Goal: Task Accomplishment & Management: Use online tool/utility

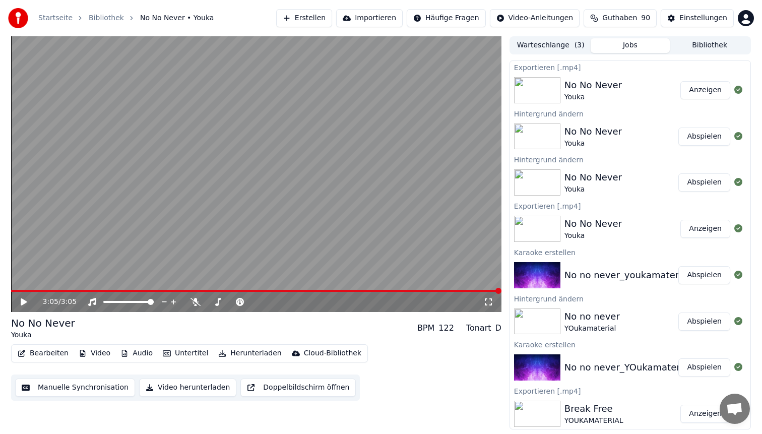
click at [148, 290] on span at bounding box center [256, 291] width 491 height 2
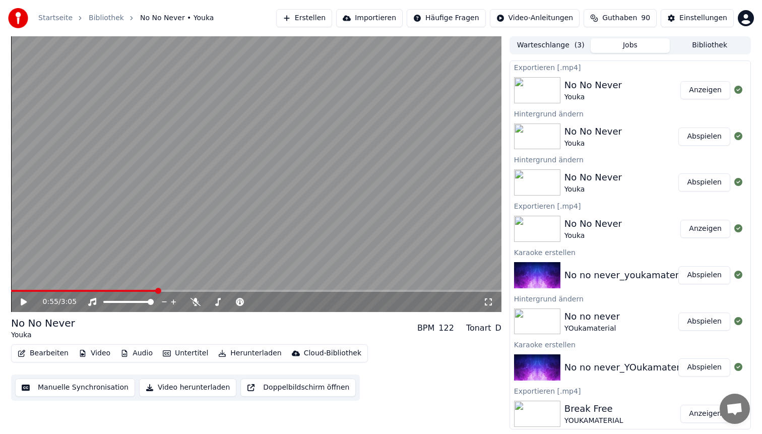
click at [313, 15] on button "Erstellen" at bounding box center [304, 18] width 56 height 18
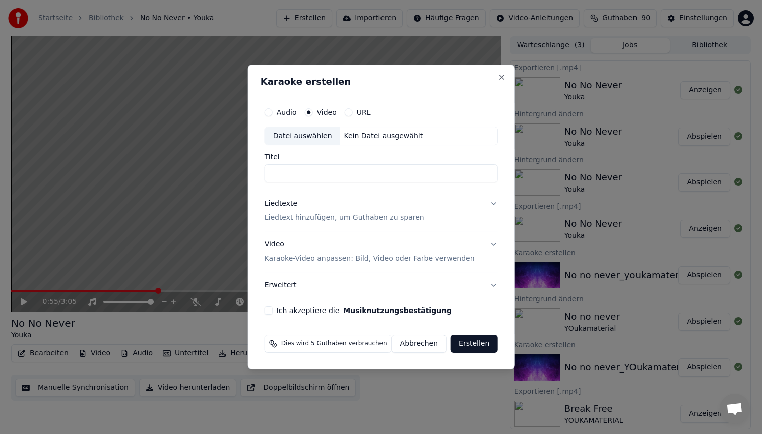
click at [300, 130] on div "Datei auswählen" at bounding box center [302, 136] width 75 height 18
type input "**********"
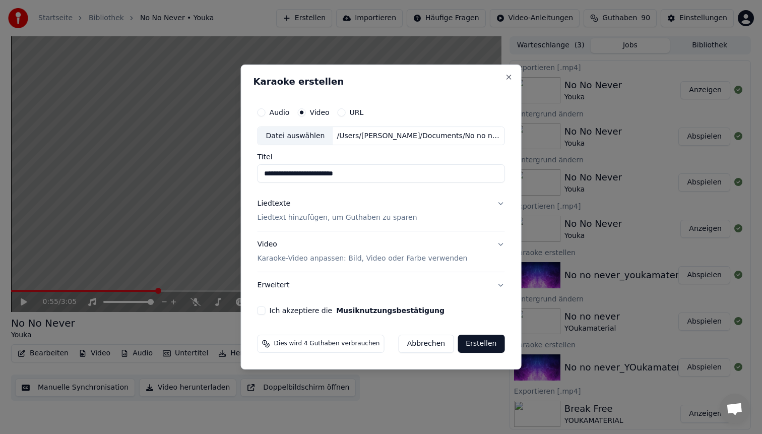
click at [300, 247] on div "Video Karaoke-Video anpassen: Bild, Video oder Farbe verwenden" at bounding box center [363, 252] width 210 height 24
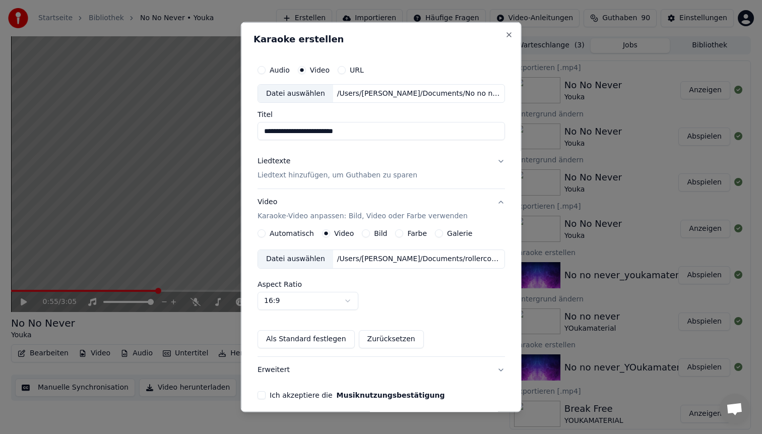
click at [329, 174] on p "Liedtext hinzufügen, um Guthaben zu sparen" at bounding box center [338, 175] width 160 height 10
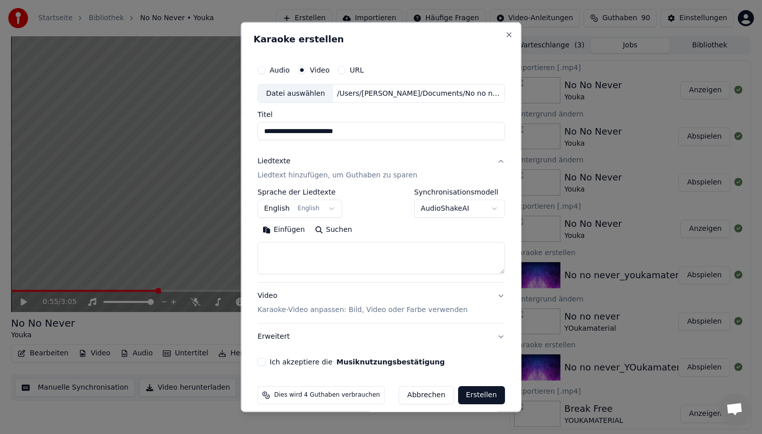
click at [482, 214] on body "Startseite Bibliothek No No Never • Youka Erstellen Importieren Häufige Fragen …" at bounding box center [381, 217] width 762 height 434
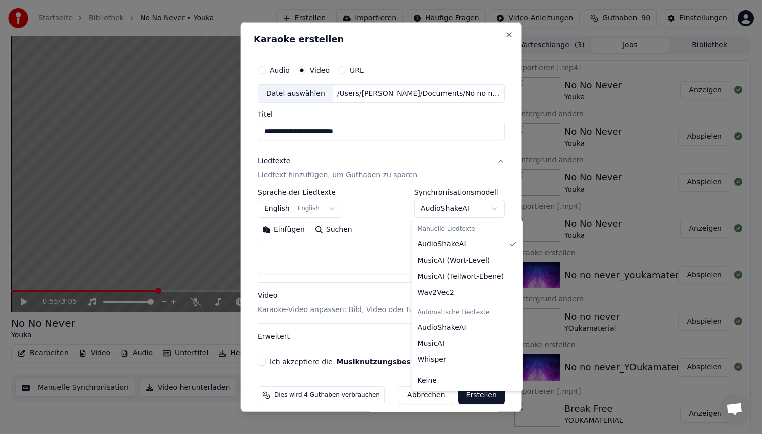
select select "****"
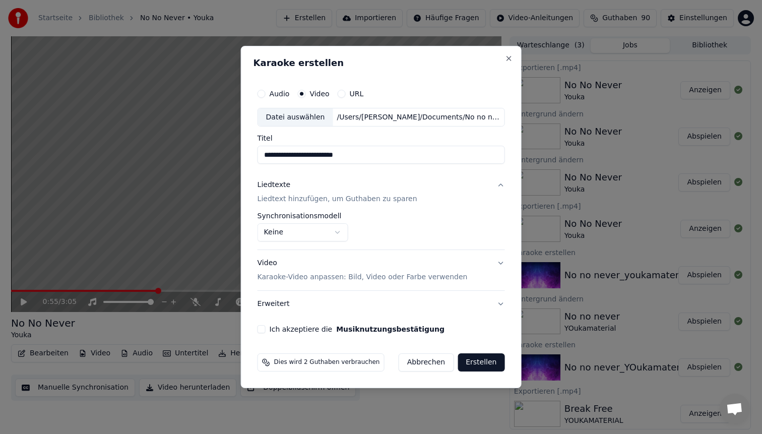
click at [277, 270] on div "Video Karaoke-Video anpassen: Bild, Video oder Farbe verwenden" at bounding box center [363, 271] width 210 height 24
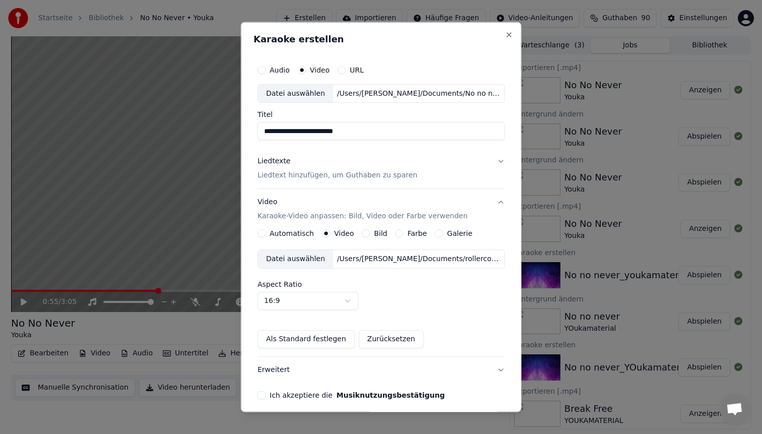
click at [319, 260] on div "Datei auswählen" at bounding box center [295, 259] width 75 height 18
click at [265, 396] on button "Ich akzeptiere die Musiknutzungsbestätigung" at bounding box center [262, 395] width 8 height 8
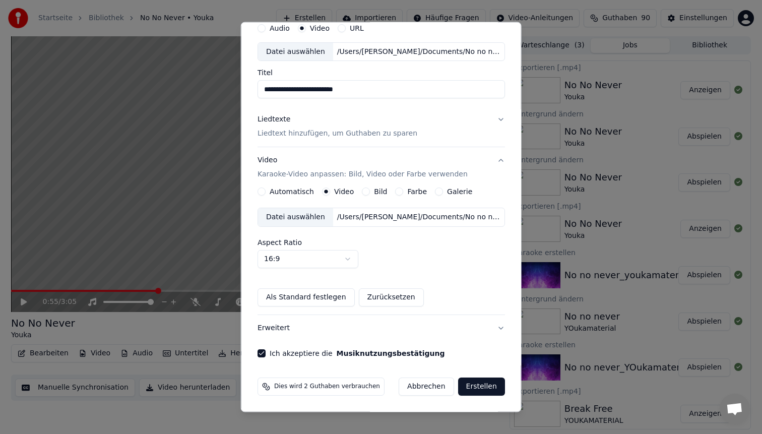
click at [469, 385] on button "Erstellen" at bounding box center [481, 387] width 47 height 18
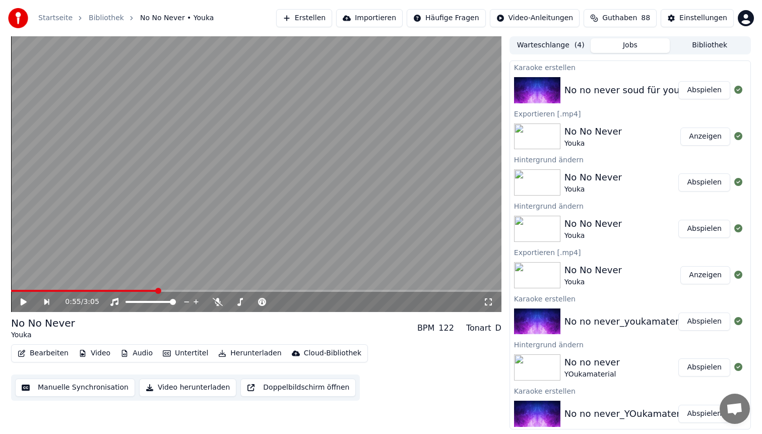
click at [692, 95] on button "Abspielen" at bounding box center [705, 90] width 52 height 18
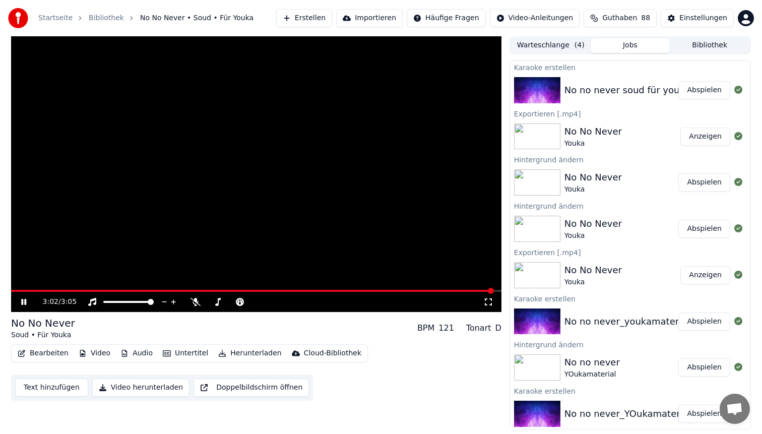
click at [230, 352] on button "Herunterladen" at bounding box center [249, 353] width 71 height 14
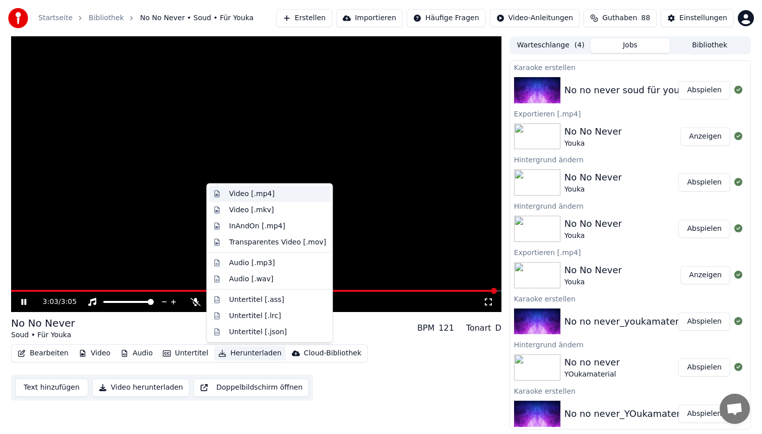
click at [259, 198] on div "Video [.mp4]" at bounding box center [251, 194] width 45 height 10
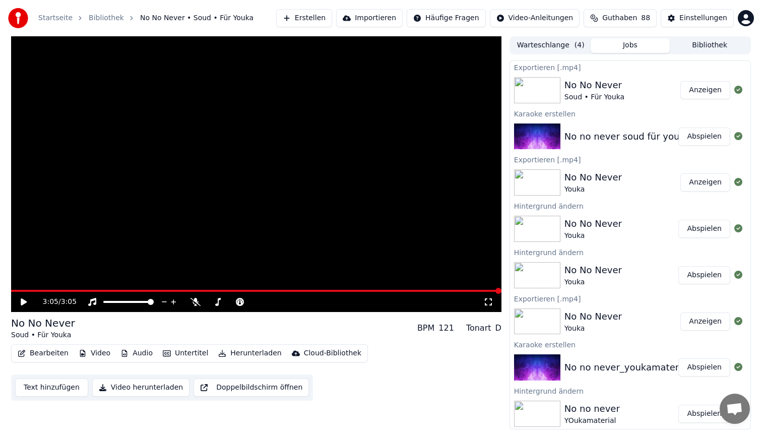
click at [713, 96] on button "Anzeigen" at bounding box center [706, 90] width 50 height 18
click at [234, 353] on button "Herunterladen" at bounding box center [249, 353] width 71 height 14
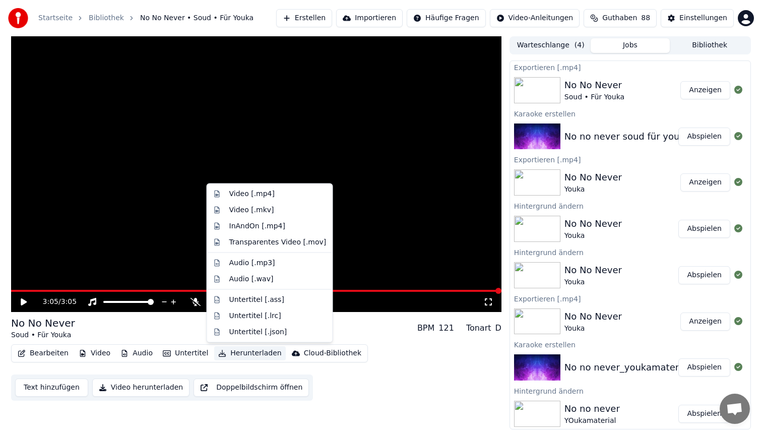
click at [234, 353] on button "Herunterladen" at bounding box center [249, 353] width 71 height 14
click at [268, 194] on div "Video [.mp4]" at bounding box center [251, 194] width 45 height 10
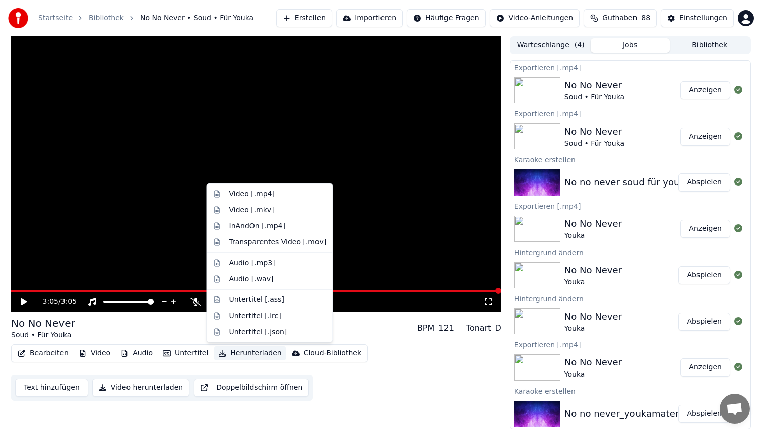
click at [243, 351] on button "Herunterladen" at bounding box center [249, 353] width 71 height 14
click at [249, 261] on div "Audio [.mp3]" at bounding box center [252, 263] width 46 height 10
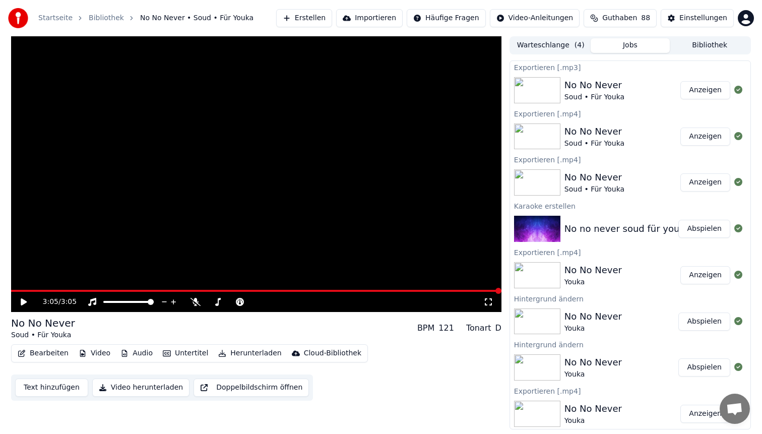
click at [696, 86] on button "Anzeigen" at bounding box center [706, 90] width 50 height 18
click at [323, 12] on button "Erstellen" at bounding box center [304, 18] width 56 height 18
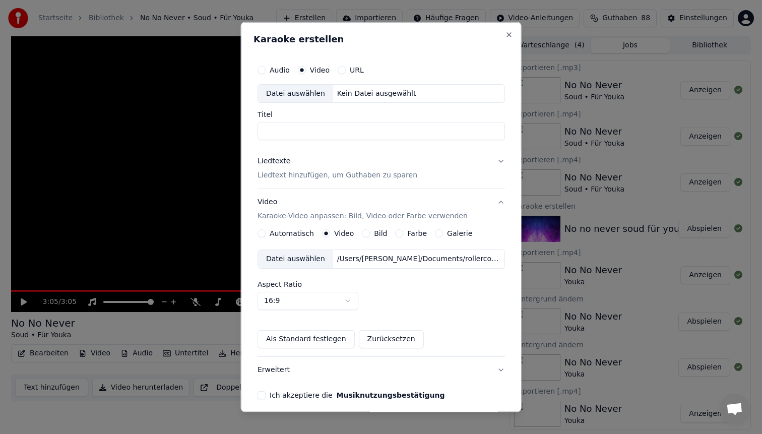
click at [316, 96] on div "Datei auswählen" at bounding box center [295, 93] width 75 height 18
type input "**********"
click at [331, 180] on p "Liedtext hinzufügen, um Guthaben zu sparen" at bounding box center [338, 175] width 160 height 10
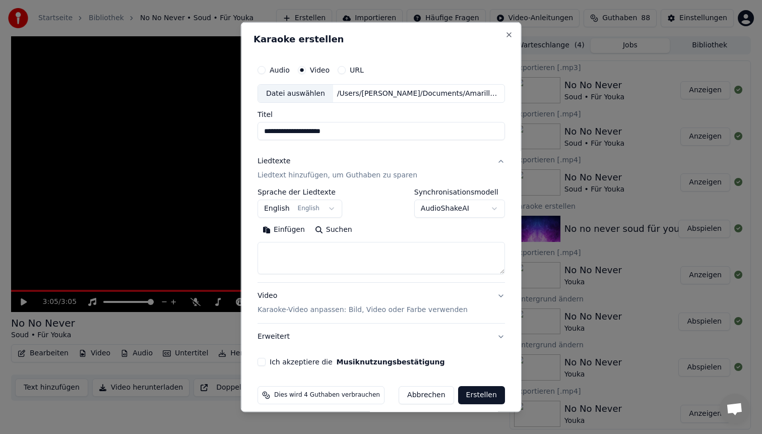
click at [341, 252] on textarea at bounding box center [382, 258] width 248 height 32
paste textarea "**********"
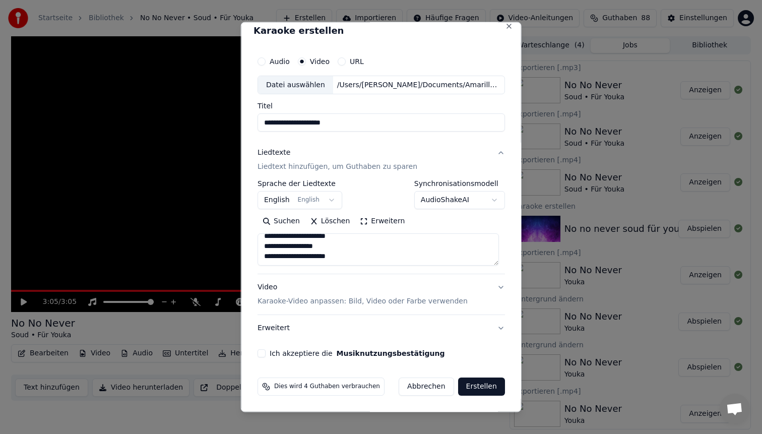
type textarea "**********"
click at [300, 296] on p "Karaoke-Video anpassen: Bild, Video oder Farbe verwenden" at bounding box center [363, 301] width 210 height 10
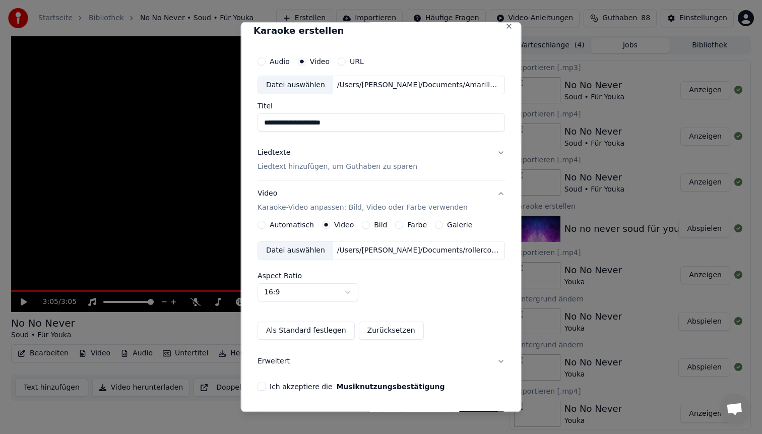
click at [324, 245] on div "Datei auswählen" at bounding box center [295, 251] width 75 height 18
click at [266, 385] on button "Ich akzeptiere die Musiknutzungsbestätigung" at bounding box center [262, 387] width 8 height 8
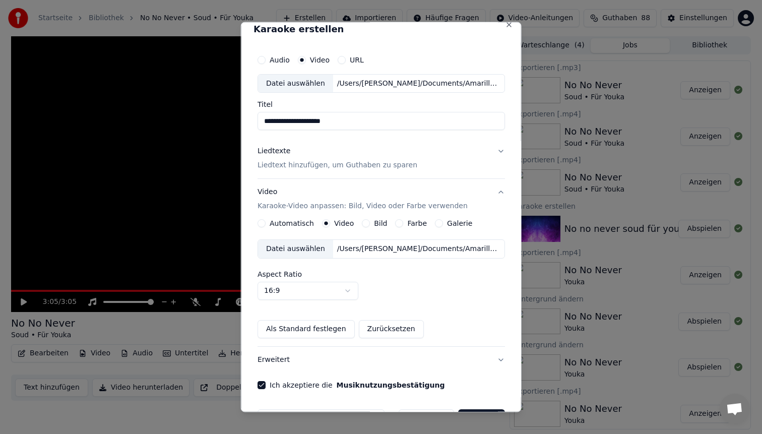
scroll to position [7, 0]
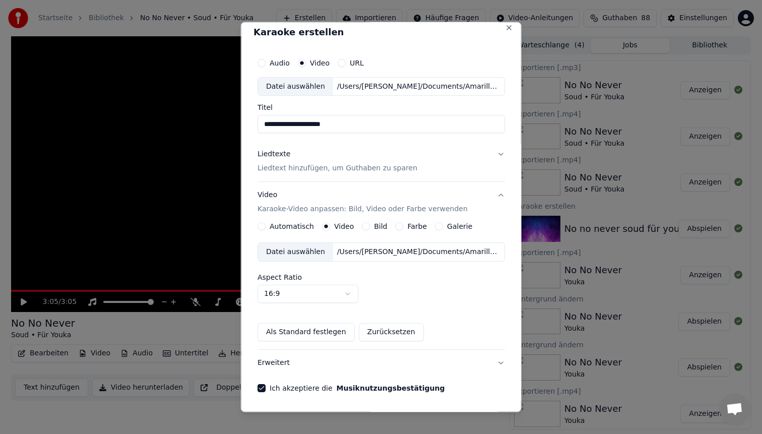
click at [409, 164] on p "Liedtext hinzufügen, um Guthaben zu sparen" at bounding box center [338, 168] width 160 height 10
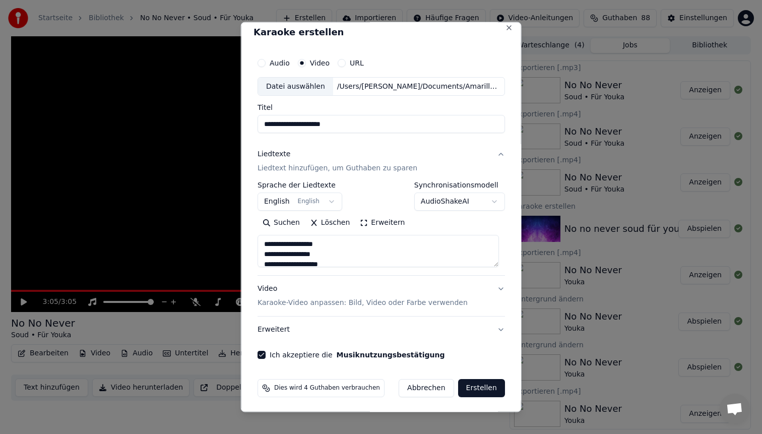
click at [468, 389] on button "Erstellen" at bounding box center [481, 388] width 47 height 18
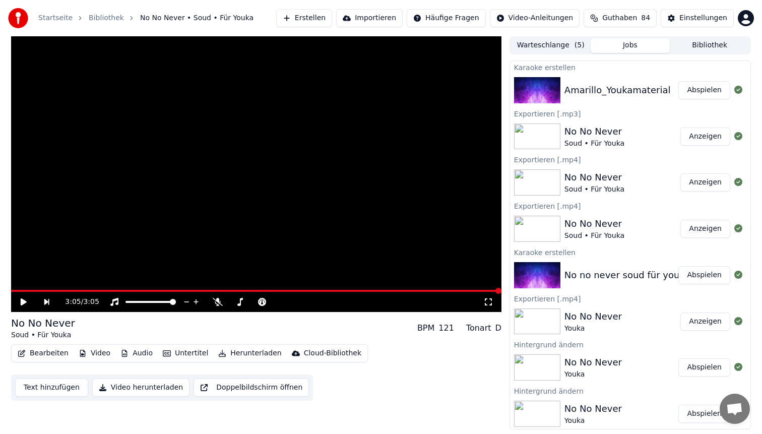
click at [706, 91] on button "Abspielen" at bounding box center [705, 90] width 52 height 18
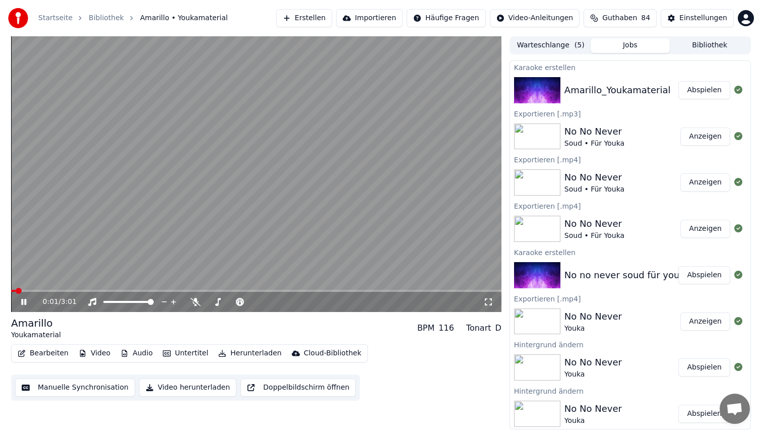
click at [76, 290] on span at bounding box center [256, 291] width 491 height 2
click at [197, 180] on video at bounding box center [256, 174] width 491 height 276
click at [47, 352] on button "Bearbeiten" at bounding box center [43, 353] width 59 height 14
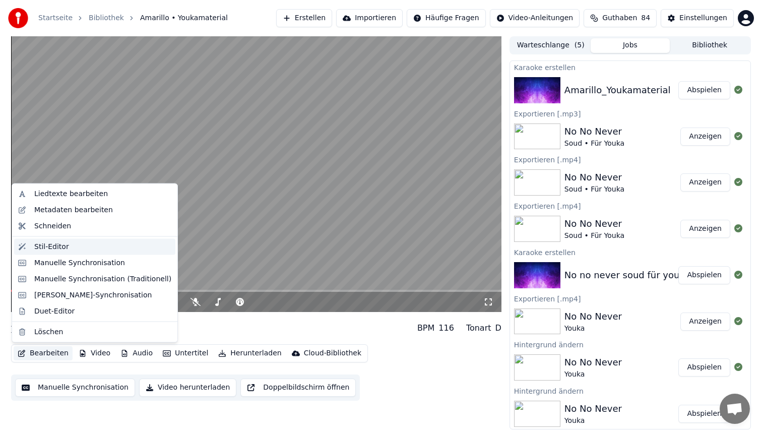
click at [60, 245] on div "Stil-Editor" at bounding box center [51, 247] width 35 height 10
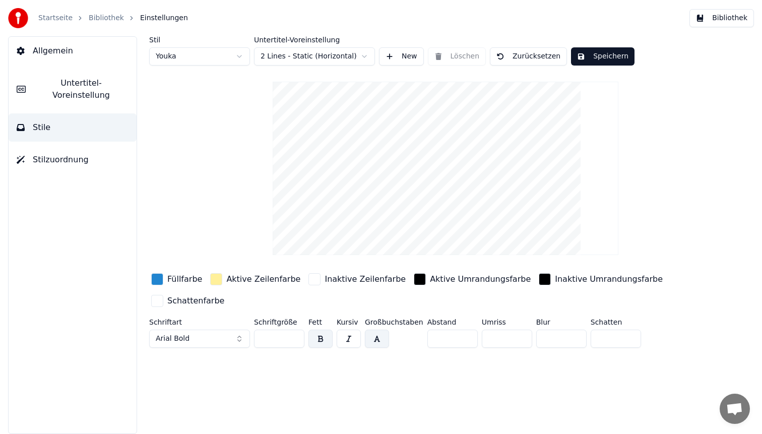
click at [197, 54] on html "Startseite Bibliothek Einstellungen Bibliothek Allgemein Untertitel-Voreinstell…" at bounding box center [381, 217] width 762 height 434
type input "**"
type input "*"
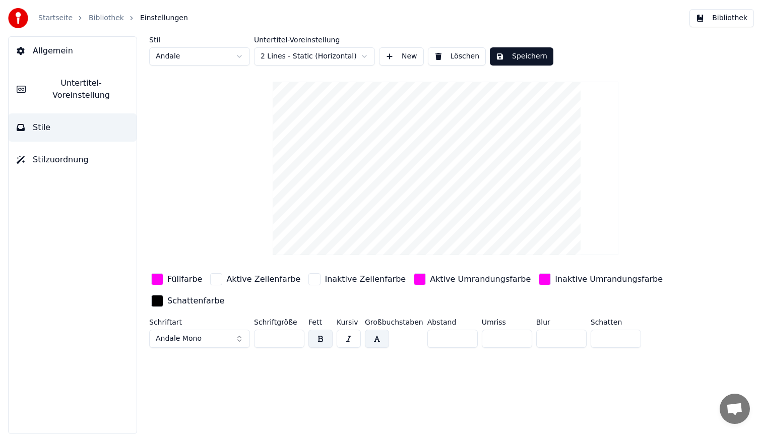
drag, startPoint x: 276, startPoint y: 337, endPoint x: 215, endPoint y: 337, distance: 61.5
click at [215, 337] on div "Schriftart Andale Mono Schriftgröße ** Fett Kursiv Großbuchstaben Abstand * Umr…" at bounding box center [415, 335] width 533 height 33
type input "**"
drag, startPoint x: 448, startPoint y: 337, endPoint x: 359, endPoint y: 329, distance: 89.6
click at [359, 329] on div "Schriftart Andale Mono Schriftgröße ** Fett Kursiv Großbuchstaben Abstand * Umr…" at bounding box center [415, 335] width 533 height 33
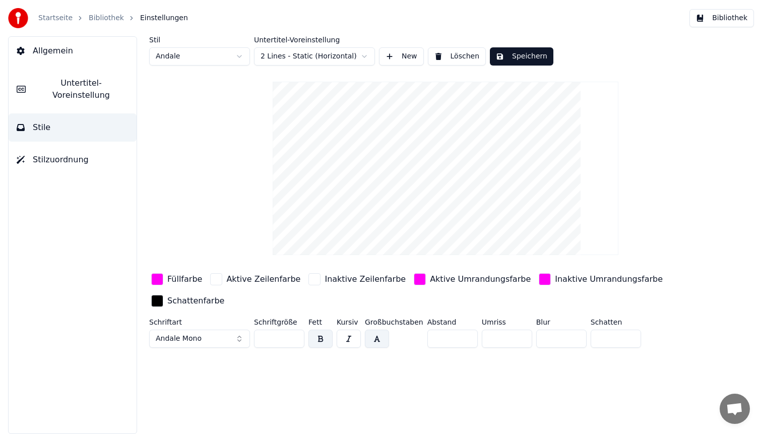
type input "*"
click at [157, 280] on div "button" at bounding box center [157, 279] width 12 height 12
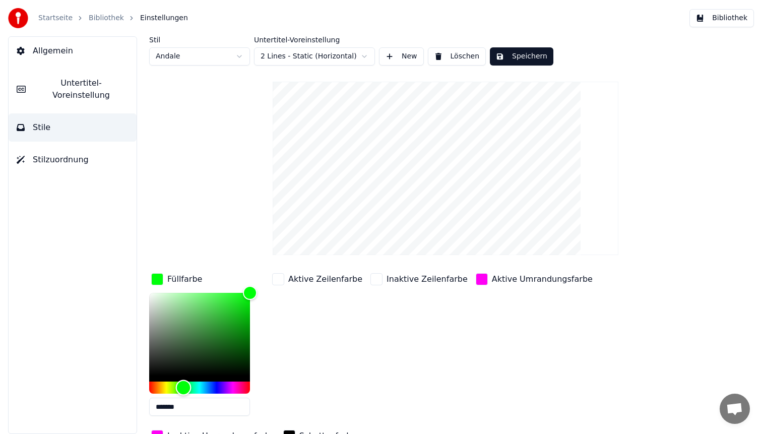
drag, startPoint x: 231, startPoint y: 387, endPoint x: 185, endPoint y: 386, distance: 46.9
click at [185, 386] on div "Hue" at bounding box center [184, 388] width 16 height 16
type input "*******"
drag, startPoint x: 249, startPoint y: 293, endPoint x: 241, endPoint y: 315, distance: 23.1
click at [241, 315] on div "Color" at bounding box center [241, 316] width 16 height 16
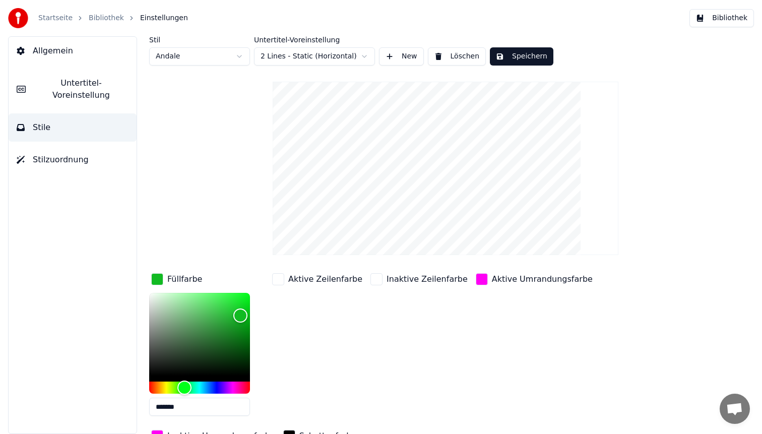
click at [476, 281] on div "button" at bounding box center [482, 279] width 12 height 12
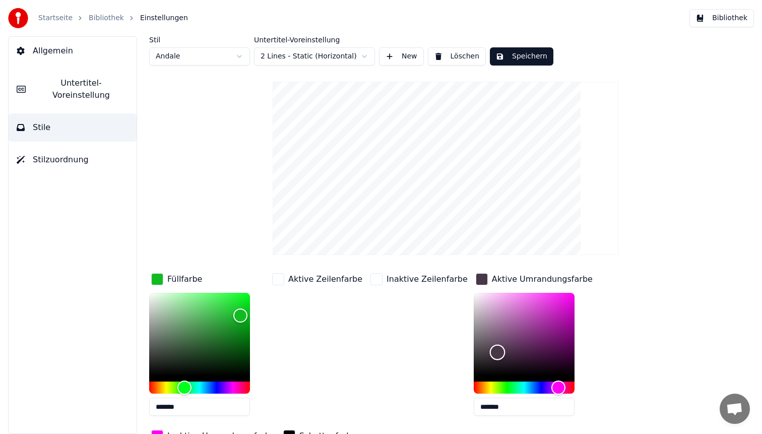
type input "*******"
drag, startPoint x: 556, startPoint y: 291, endPoint x: 435, endPoint y: 398, distance: 161.8
click at [435, 398] on div "Füllfarbe ******* Aktive Zeilenfarbe Inaktive Zeilenfarbe Aktive Umrandungsfarb…" at bounding box center [415, 358] width 533 height 174
click at [350, 348] on div "Aktive Zeilenfarbe" at bounding box center [317, 347] width 94 height 153
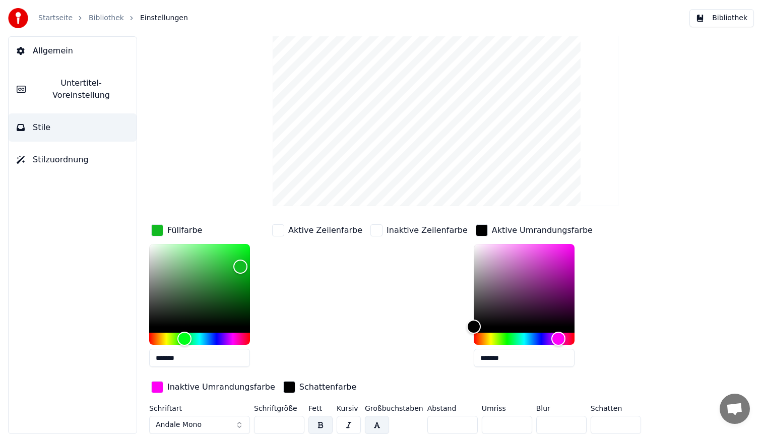
scroll to position [50, 0]
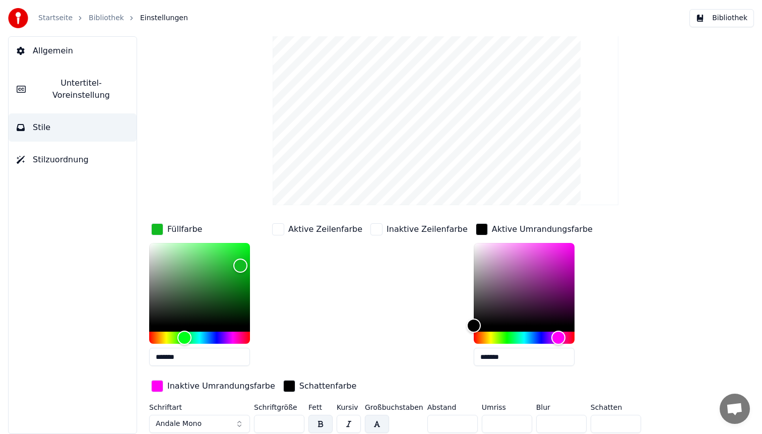
click at [155, 387] on div "button" at bounding box center [157, 386] width 12 height 12
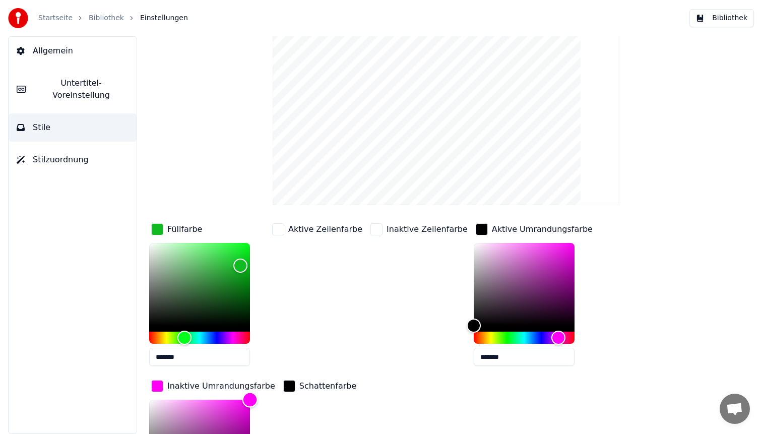
scroll to position [97, 0]
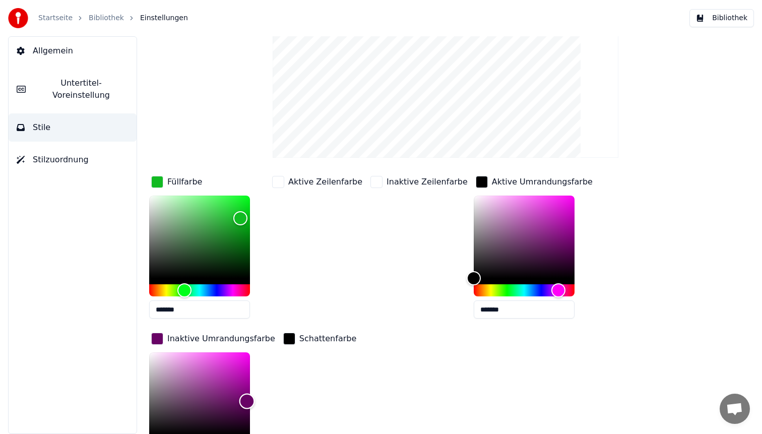
type input "*******"
drag, startPoint x: 251, startPoint y: 399, endPoint x: 127, endPoint y: 461, distance: 139.4
click at [127, 434] on html "Startseite Bibliothek Einstellungen Bibliothek Allgemein Untertitel-Voreinstell…" at bounding box center [381, 217] width 762 height 434
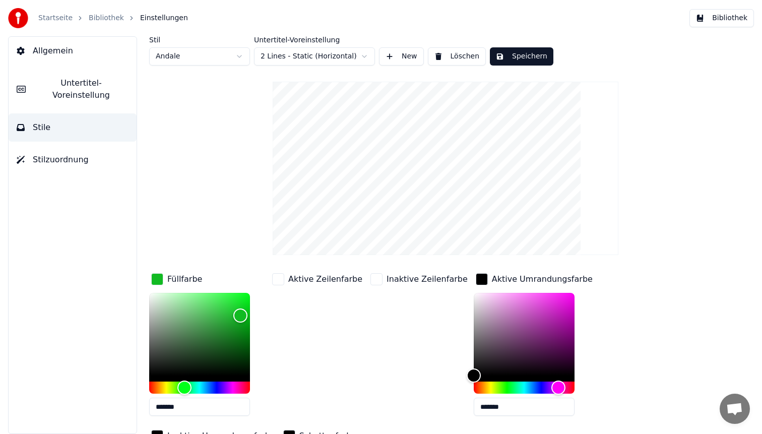
click at [534, 63] on button "Speichern" at bounding box center [522, 56] width 64 height 18
click at [731, 20] on button "Bibliothek" at bounding box center [722, 18] width 65 height 18
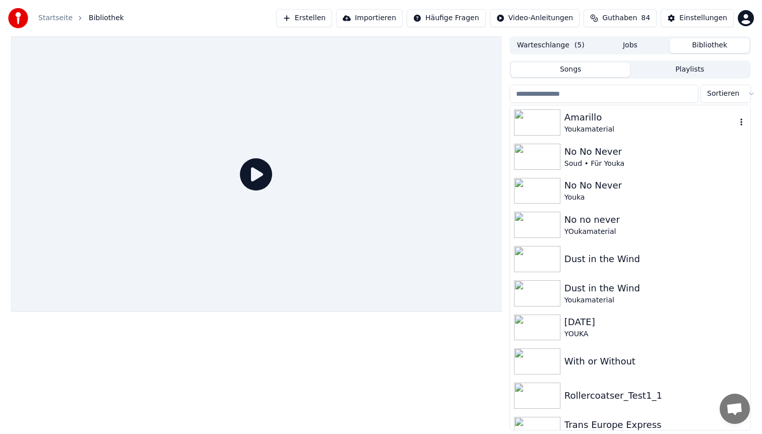
click at [618, 115] on div "Amarillo" at bounding box center [651, 117] width 172 height 14
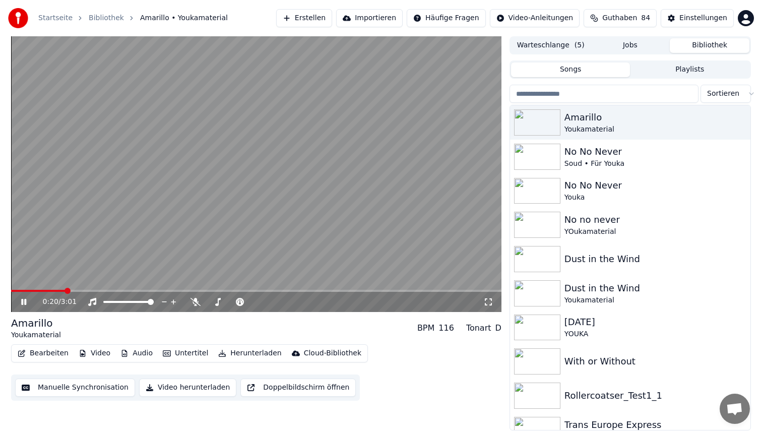
click at [64, 292] on span at bounding box center [256, 291] width 491 height 2
click at [379, 235] on video at bounding box center [256, 174] width 491 height 276
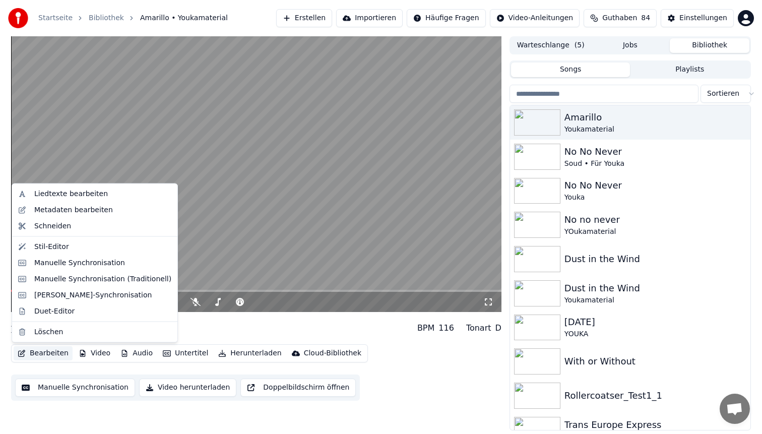
click at [40, 357] on button "Bearbeiten" at bounding box center [43, 353] width 59 height 14
click at [75, 253] on div "Stil-Editor" at bounding box center [94, 247] width 161 height 16
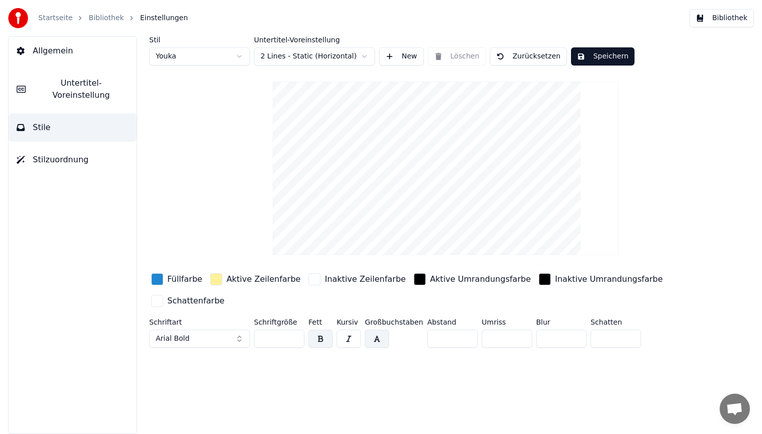
click at [187, 59] on html "Startseite Bibliothek Einstellungen Bibliothek Allgemein Untertitel-Voreinstell…" at bounding box center [381, 217] width 762 height 434
type input "**"
type input "*"
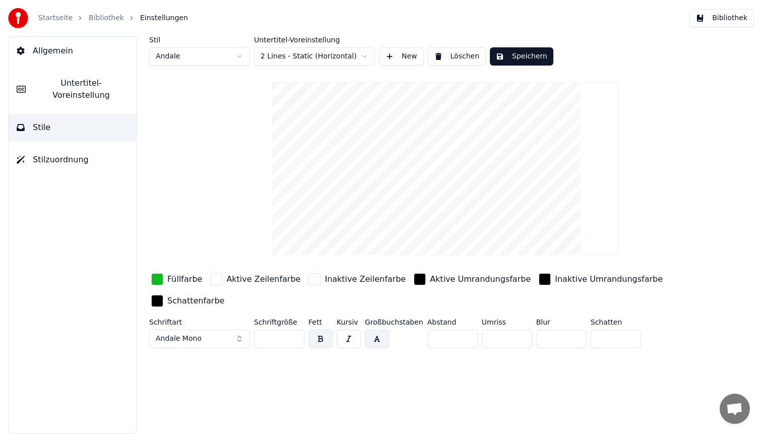
click at [276, 338] on input "**" at bounding box center [279, 339] width 50 height 18
type input "**"
drag, startPoint x: 448, startPoint y: 334, endPoint x: 391, endPoint y: 334, distance: 57.0
click at [391, 334] on div "Schriftart Andale Mono Schriftgröße ** Fett Kursiv Großbuchstaben Abstand * Umr…" at bounding box center [415, 335] width 533 height 33
type input "*"
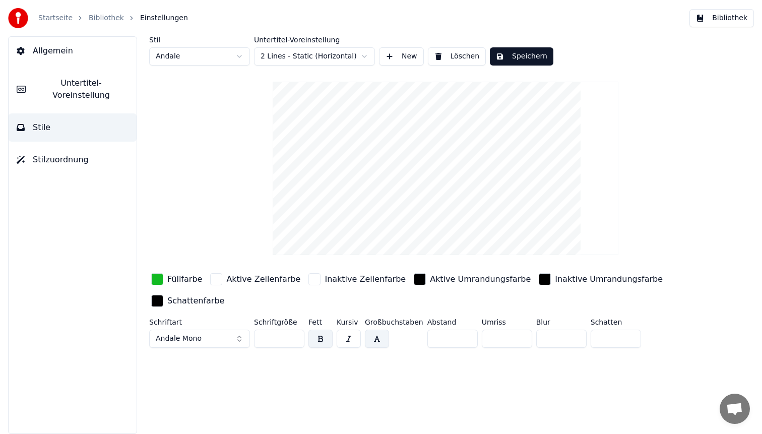
click at [277, 341] on input "**" at bounding box center [279, 339] width 50 height 18
click at [154, 280] on div "button" at bounding box center [157, 279] width 12 height 12
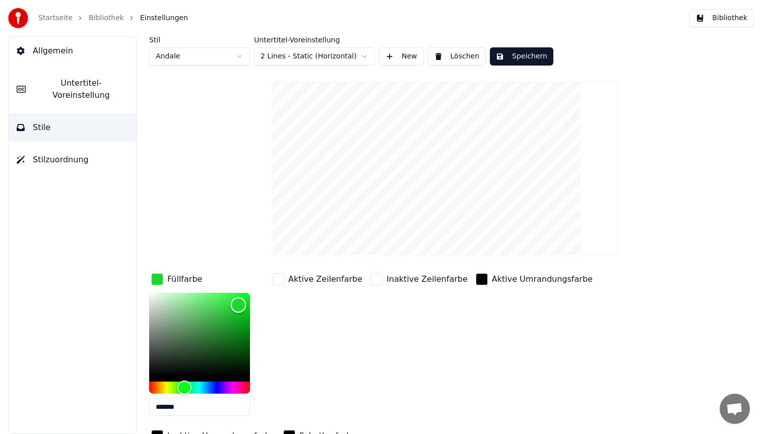
click at [239, 305] on div "Color" at bounding box center [199, 334] width 101 height 83
type input "*******"
click at [239, 307] on div "Color" at bounding box center [239, 308] width 16 height 16
click at [515, 61] on button "Speichern" at bounding box center [522, 56] width 64 height 18
click at [720, 24] on button "Bibliothek" at bounding box center [722, 18] width 65 height 18
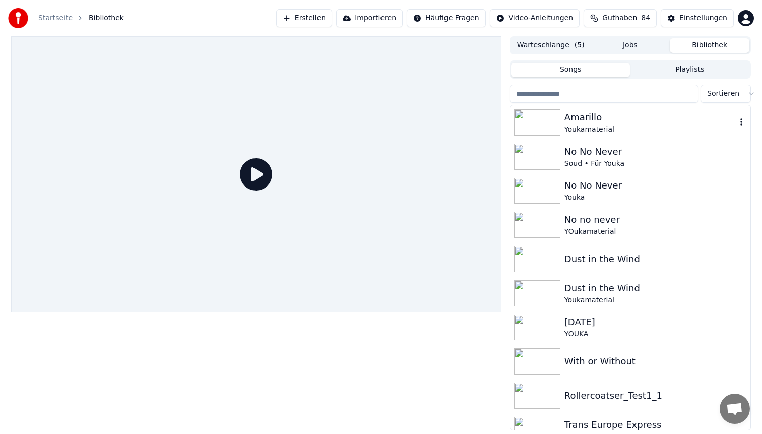
click at [644, 125] on div "Youkamaterial" at bounding box center [651, 130] width 172 height 10
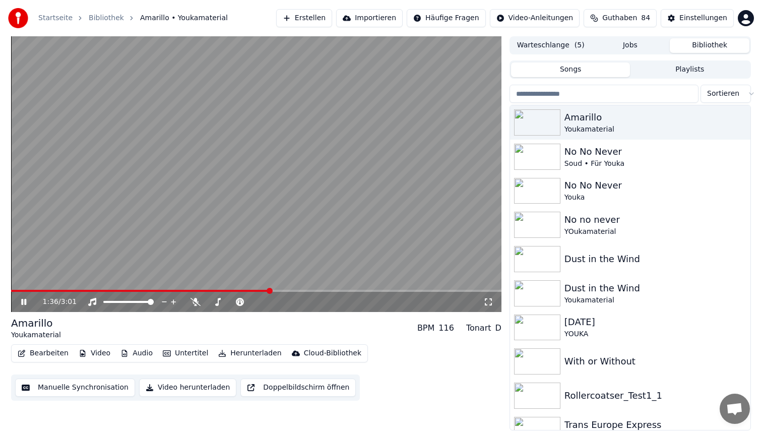
click at [269, 290] on span at bounding box center [256, 291] width 491 height 2
click at [272, 290] on span at bounding box center [142, 291] width 262 height 2
click at [129, 292] on div "2:10 / 3:01" at bounding box center [256, 302] width 491 height 20
click at [123, 291] on span at bounding box center [188, 291] width 355 height 2
click at [316, 161] on video at bounding box center [256, 174] width 491 height 276
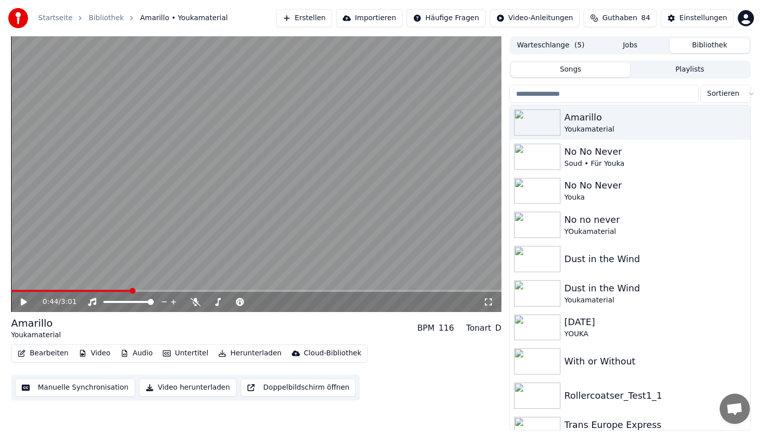
click at [316, 161] on video at bounding box center [256, 174] width 491 height 276
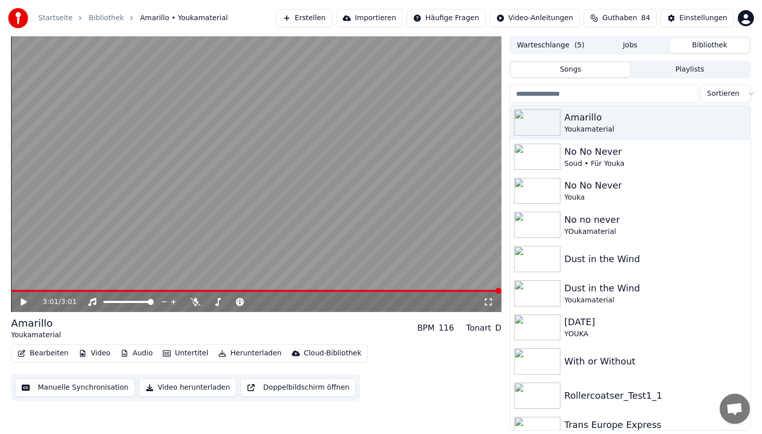
click at [111, 291] on span at bounding box center [256, 291] width 491 height 2
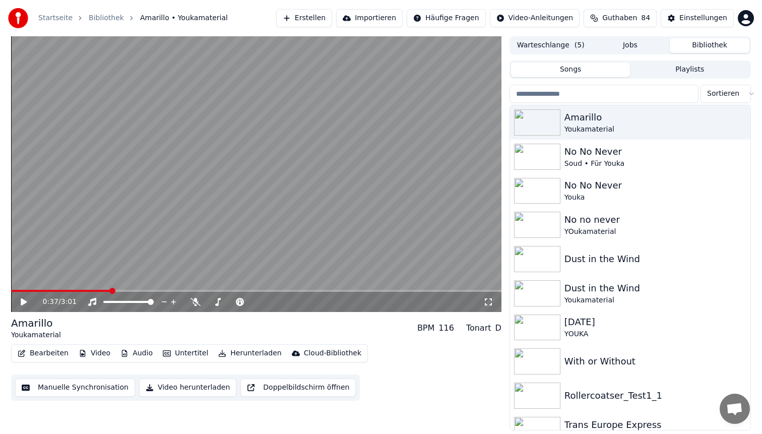
click at [252, 196] on video at bounding box center [256, 174] width 491 height 276
click at [279, 164] on video at bounding box center [256, 174] width 491 height 276
click at [233, 356] on button "Herunterladen" at bounding box center [249, 353] width 71 height 14
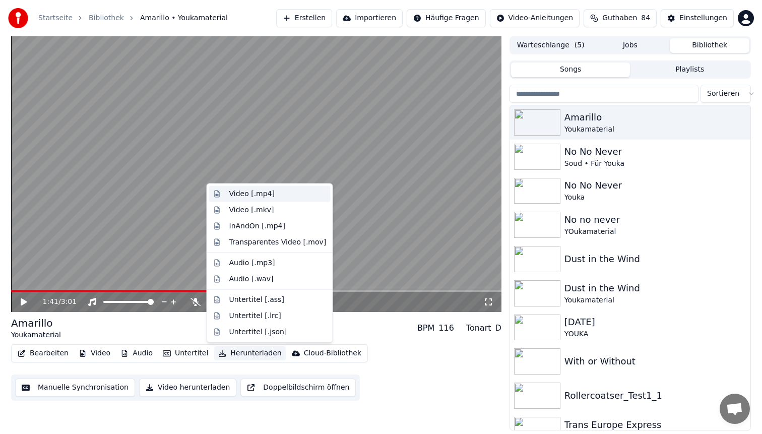
click at [266, 195] on div "Video [.mp4]" at bounding box center [251, 194] width 45 height 10
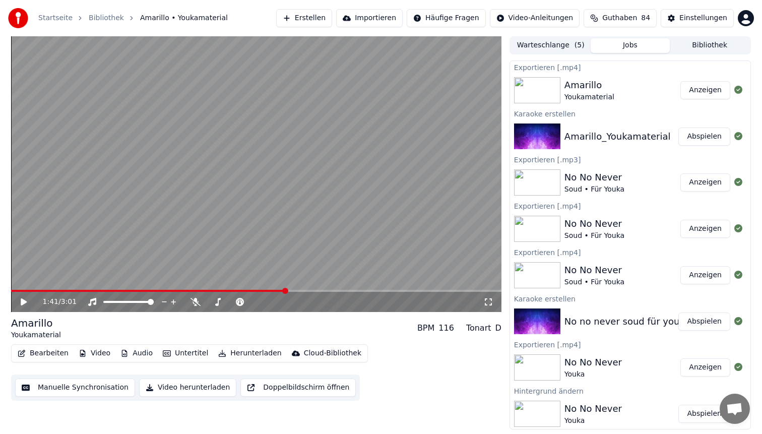
click at [41, 349] on button "Bearbeiten" at bounding box center [43, 353] width 59 height 14
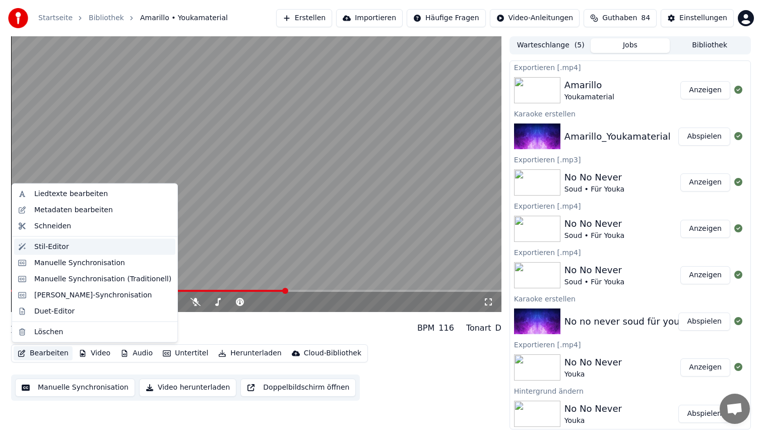
click at [70, 251] on div "Stil-Editor" at bounding box center [102, 247] width 137 height 10
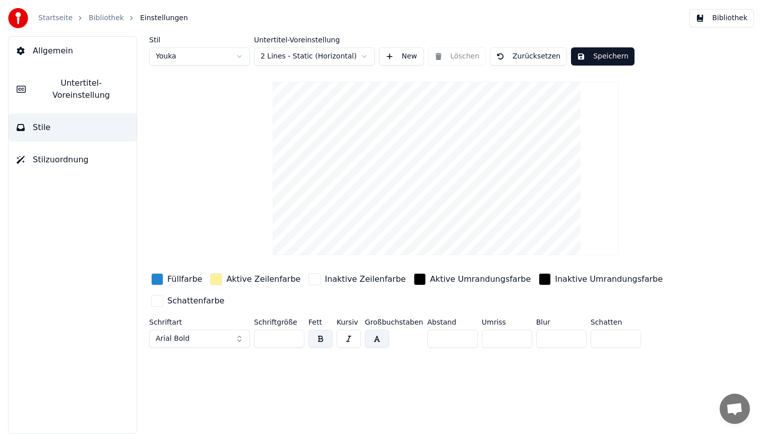
click at [206, 60] on html "Startseite Bibliothek Einstellungen Bibliothek Allgemein Untertitel-Voreinstell…" at bounding box center [381, 217] width 762 height 434
type input "**"
type input "*"
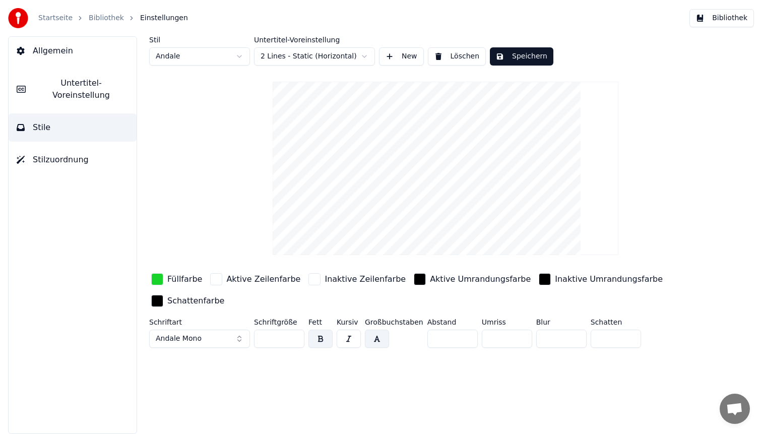
click at [159, 282] on div "button" at bounding box center [157, 279] width 12 height 12
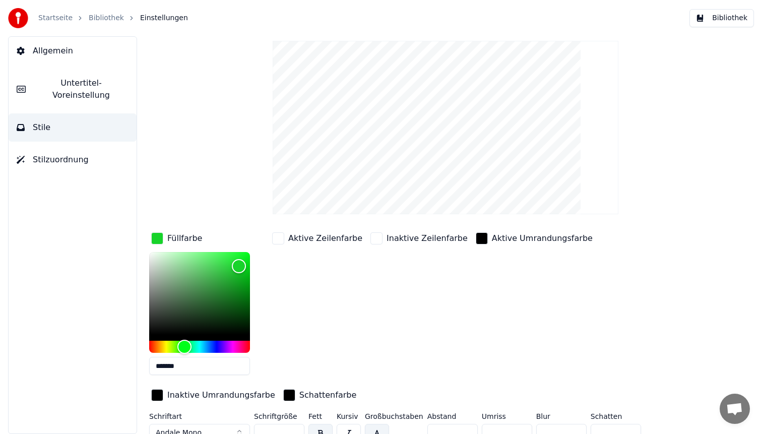
scroll to position [52, 0]
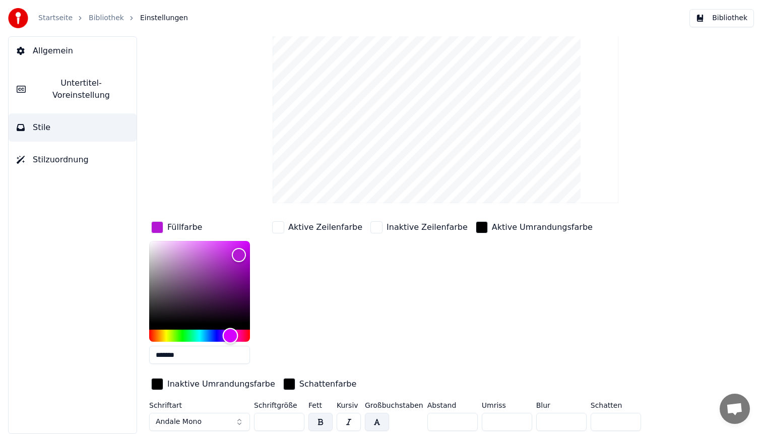
click at [230, 332] on div "Hue" at bounding box center [199, 336] width 101 height 12
type input "*******"
drag, startPoint x: 240, startPoint y: 255, endPoint x: 239, endPoint y: 266, distance: 11.1
click at [239, 266] on div "Color" at bounding box center [239, 267] width 16 height 16
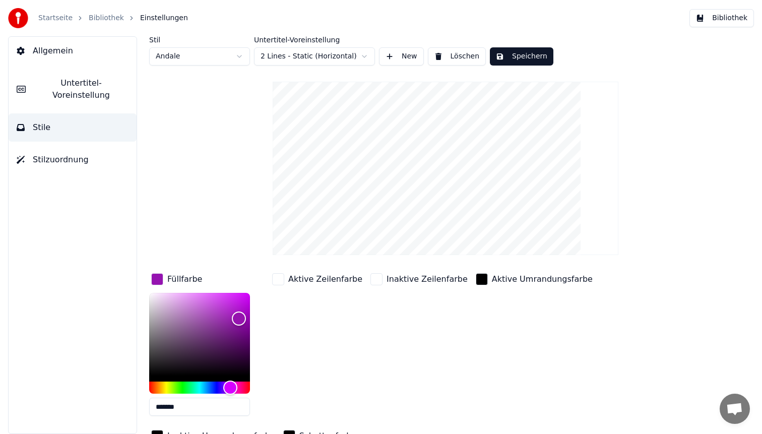
click at [527, 57] on button "Speichern" at bounding box center [522, 56] width 64 height 18
click at [713, 26] on button "Bibliothek" at bounding box center [722, 18] width 65 height 18
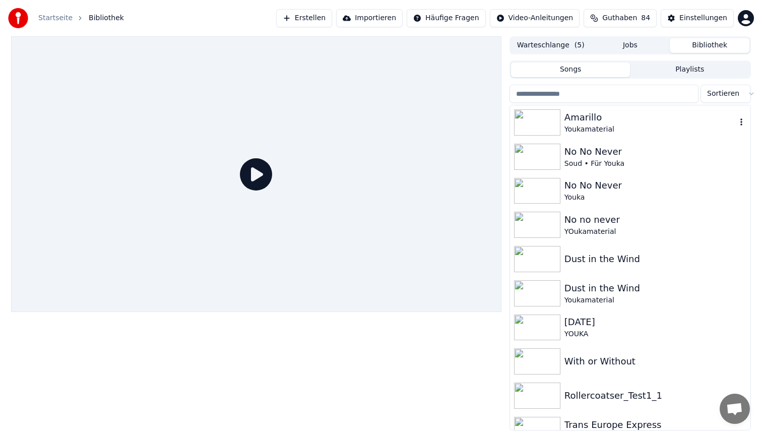
click at [621, 128] on div "Youkamaterial" at bounding box center [651, 130] width 172 height 10
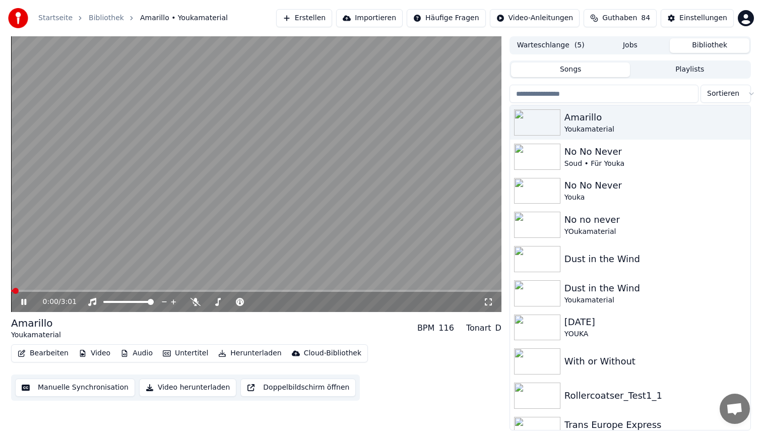
click at [103, 291] on span at bounding box center [256, 291] width 491 height 2
click at [283, 116] on video at bounding box center [256, 174] width 491 height 276
click at [40, 352] on button "Bearbeiten" at bounding box center [43, 353] width 59 height 14
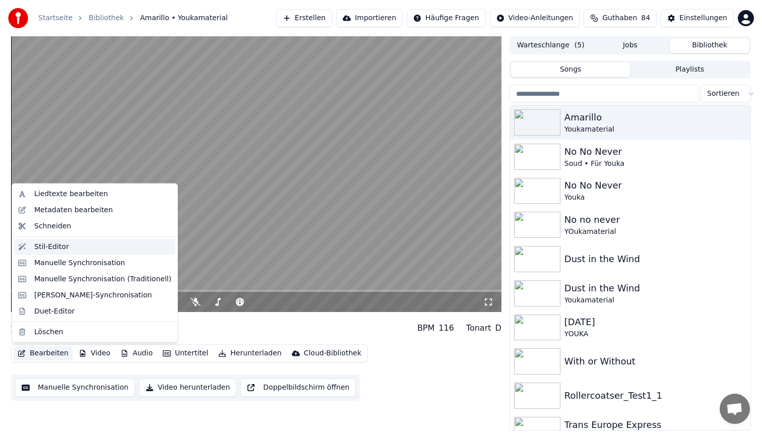
click at [70, 247] on div "Stil-Editor" at bounding box center [102, 247] width 137 height 10
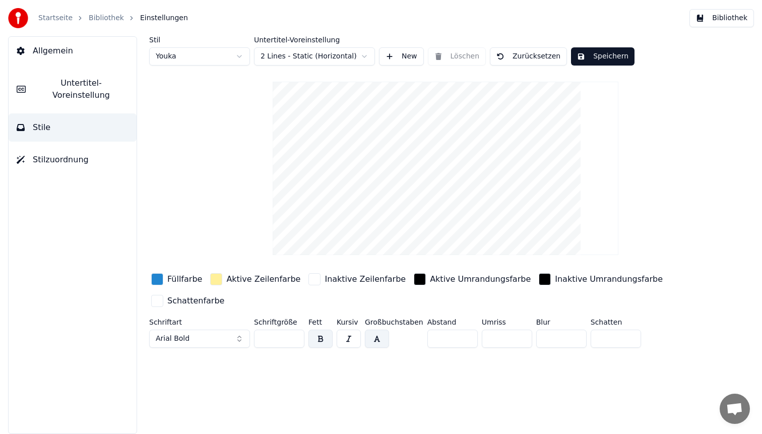
click at [177, 54] on html "Startseite Bibliothek Einstellungen Bibliothek Allgemein Untertitel-Voreinstell…" at bounding box center [381, 217] width 762 height 434
type input "**"
type input "*"
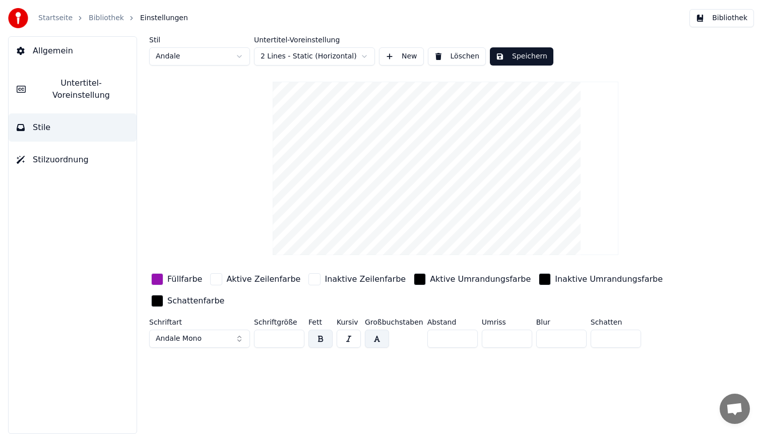
click at [157, 282] on div "button" at bounding box center [157, 279] width 12 height 12
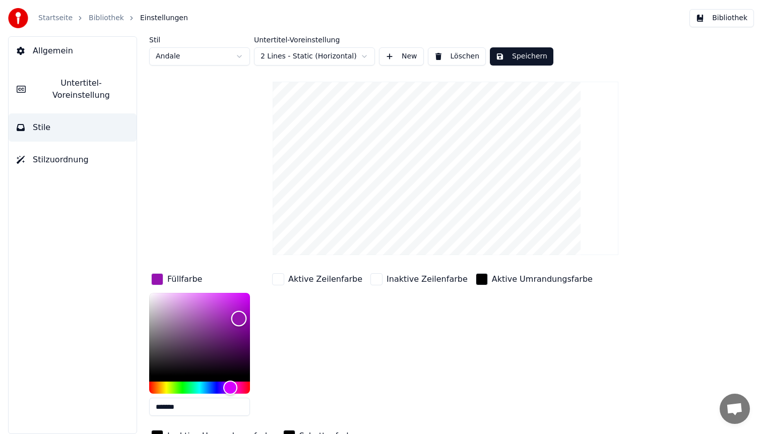
type input "*******"
click at [228, 308] on div "Color" at bounding box center [199, 334] width 101 height 83
click at [509, 57] on button "Speichern" at bounding box center [522, 56] width 64 height 18
click at [727, 27] on div "Startseite Bibliothek Einstellungen Bibliothek" at bounding box center [381, 18] width 762 height 36
click at [726, 23] on button "Bibliothek" at bounding box center [722, 18] width 65 height 18
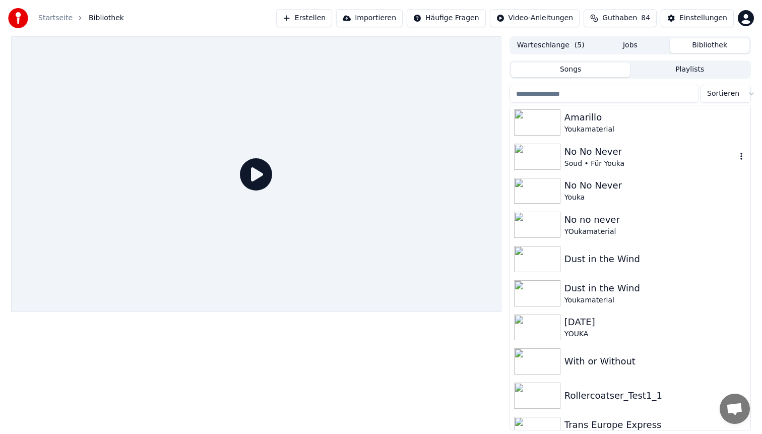
click at [599, 125] on div "Youkamaterial" at bounding box center [656, 130] width 182 height 10
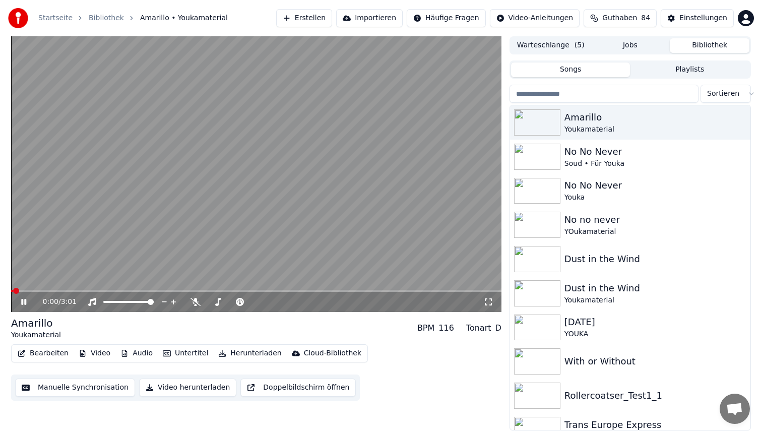
click at [99, 290] on span at bounding box center [256, 291] width 491 height 2
click at [255, 170] on video at bounding box center [256, 174] width 491 height 276
click at [48, 352] on button "Bearbeiten" at bounding box center [43, 353] width 59 height 14
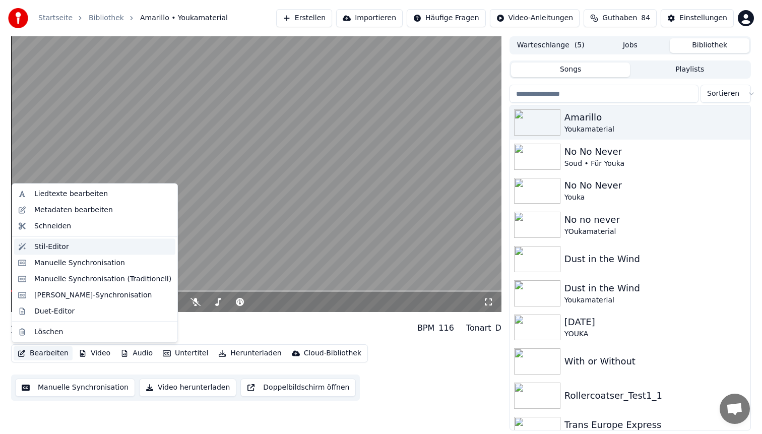
click at [75, 251] on div "Stil-Editor" at bounding box center [102, 247] width 137 height 10
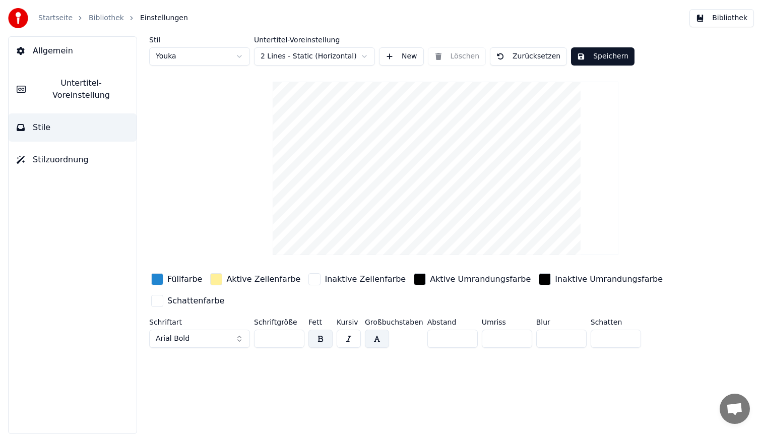
click at [194, 57] on html "Startseite Bibliothek Einstellungen Bibliothek Allgemein Untertitel-Voreinstell…" at bounding box center [381, 217] width 762 height 434
type input "**"
type input "*"
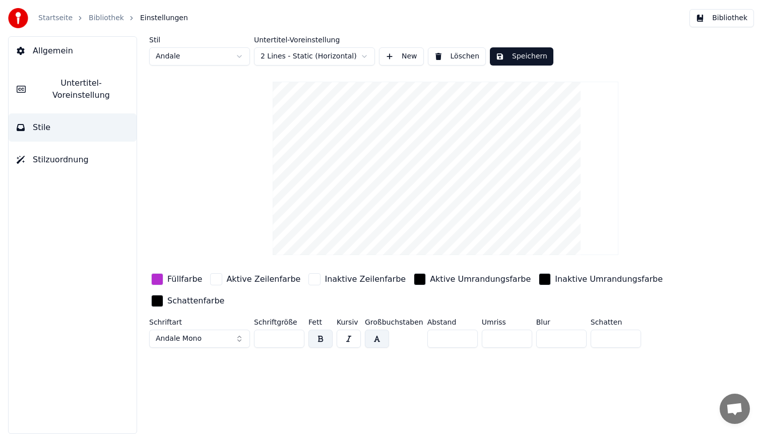
drag, startPoint x: 273, startPoint y: 338, endPoint x: 215, endPoint y: 335, distance: 57.6
click at [215, 335] on div "Schriftart Andale Mono Schriftgröße ** Fett Kursiv Großbuchstaben Abstand * Umr…" at bounding box center [415, 335] width 533 height 33
type input "**"
drag, startPoint x: 443, startPoint y: 336, endPoint x: 340, endPoint y: 322, distance: 104.3
click at [340, 322] on div "Schriftart Andale Mono Schriftgröße ** Fett Kursiv Großbuchstaben Abstand * Umr…" at bounding box center [415, 335] width 533 height 33
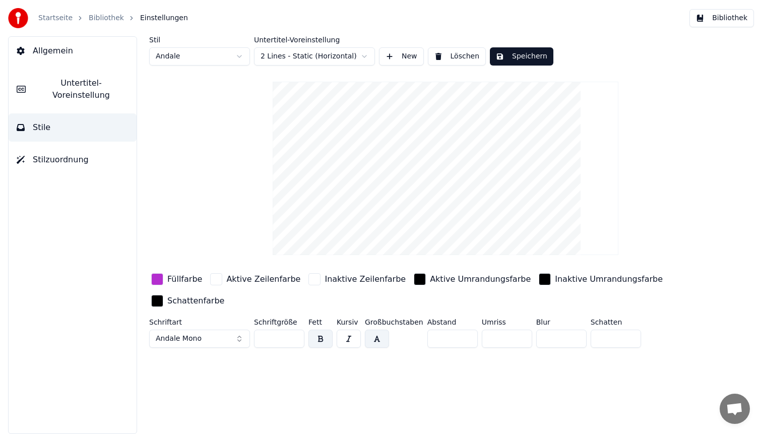
type input "*"
click at [512, 60] on button "Speichern" at bounding box center [522, 56] width 64 height 18
click at [719, 22] on button "Bibliothek" at bounding box center [722, 18] width 65 height 18
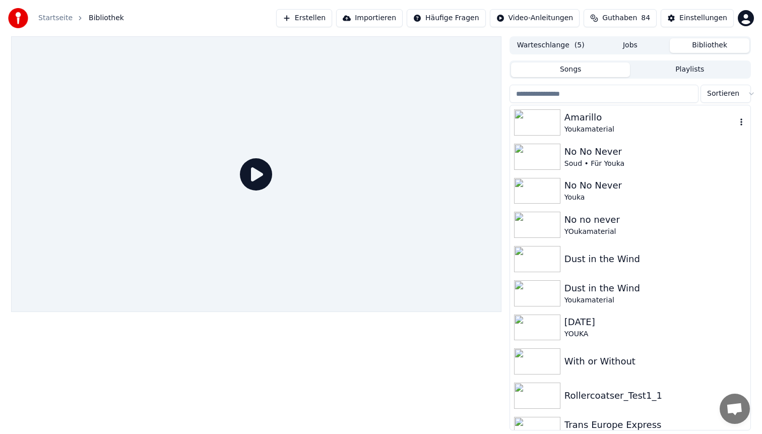
click at [611, 116] on div "Amarillo" at bounding box center [651, 117] width 172 height 14
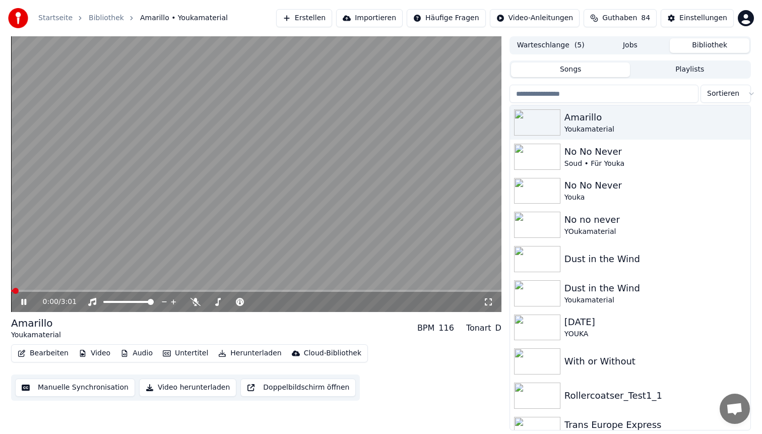
click at [90, 289] on video at bounding box center [256, 174] width 491 height 276
click at [91, 292] on div "0:00 / 3:01" at bounding box center [256, 302] width 491 height 20
click at [92, 290] on span at bounding box center [256, 291] width 491 height 2
click at [208, 156] on video at bounding box center [256, 174] width 491 height 276
click at [177, 186] on video at bounding box center [256, 174] width 491 height 276
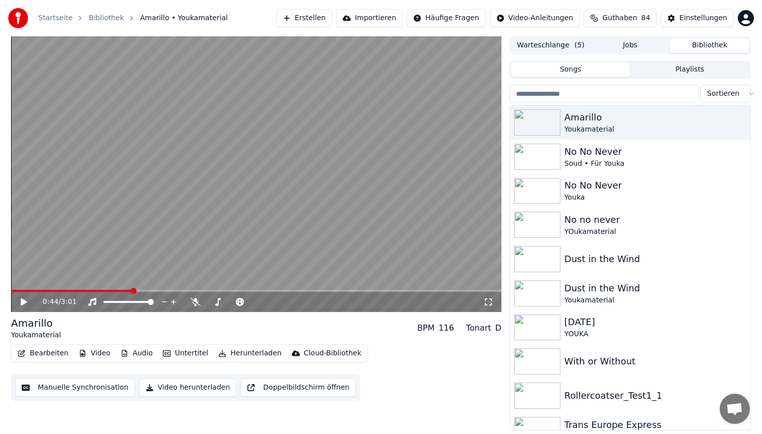
click at [53, 351] on button "Bearbeiten" at bounding box center [43, 353] width 59 height 14
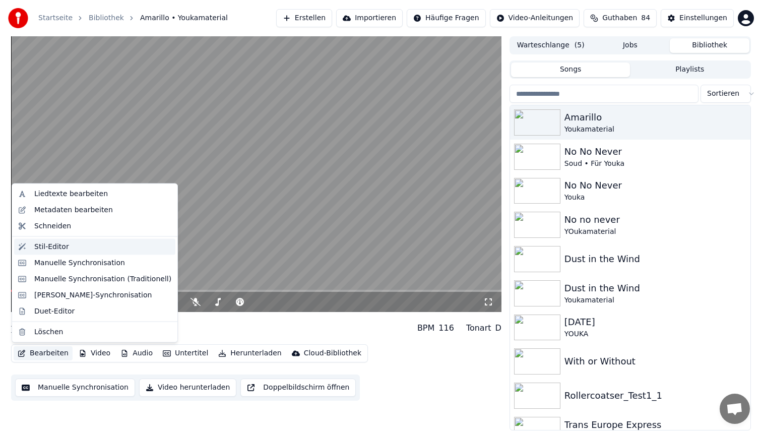
click at [99, 248] on div "Stil-Editor" at bounding box center [102, 247] width 137 height 10
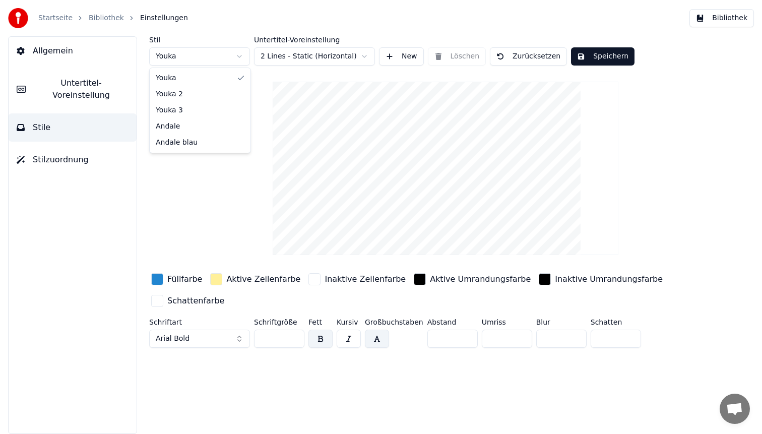
click at [205, 62] on html "Startseite Bibliothek Einstellungen Bibliothek Allgemein Untertitel-Voreinstell…" at bounding box center [381, 217] width 762 height 434
type input "**"
type input "*"
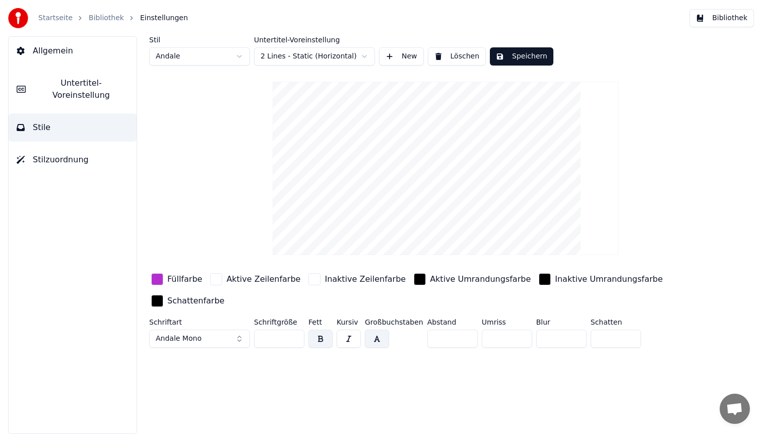
click at [274, 338] on input "**" at bounding box center [279, 339] width 50 height 18
type input "**"
click at [522, 50] on button "Speichern" at bounding box center [522, 56] width 64 height 18
click at [709, 21] on button "Bibliothek" at bounding box center [722, 18] width 65 height 18
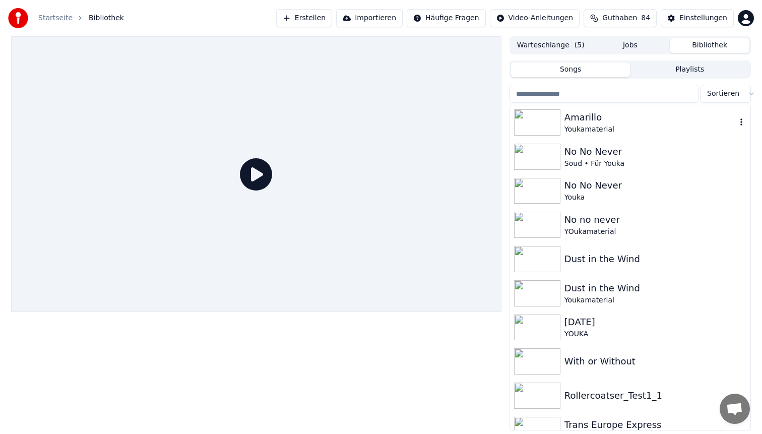
click at [603, 123] on div "Amarillo" at bounding box center [651, 117] width 172 height 14
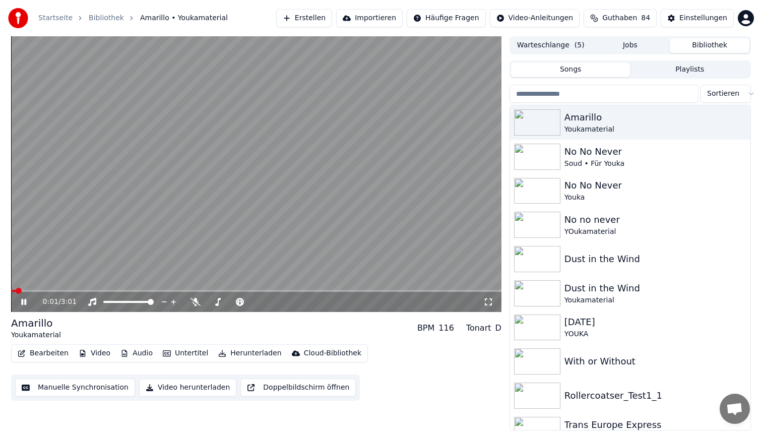
click at [77, 291] on span at bounding box center [256, 291] width 491 height 2
click at [227, 200] on video at bounding box center [256, 174] width 491 height 276
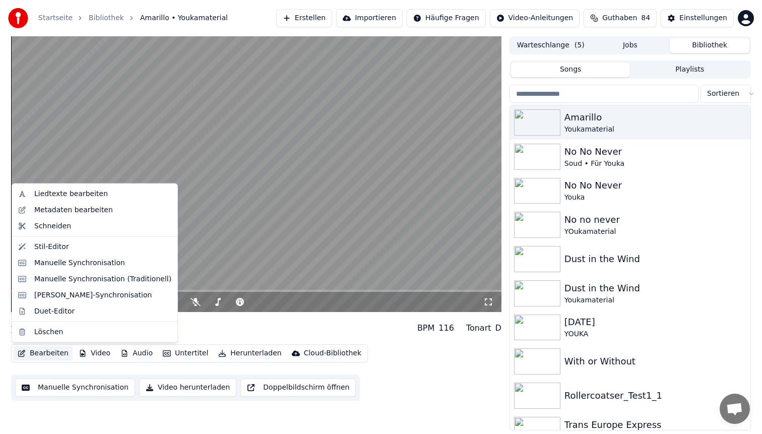
click at [46, 349] on button "Bearbeiten" at bounding box center [43, 353] width 59 height 14
click at [76, 247] on div "Stil-Editor" at bounding box center [102, 247] width 137 height 10
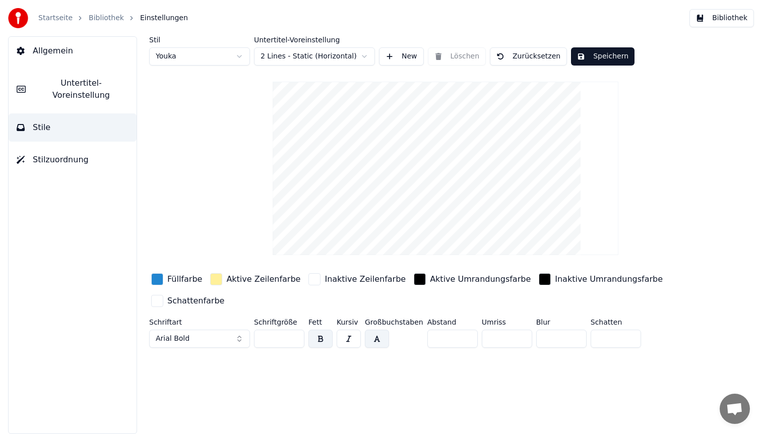
click at [191, 55] on html "Startseite Bibliothek Einstellungen Bibliothek Allgemein Untertitel-Voreinstell…" at bounding box center [381, 217] width 762 height 434
type input "**"
type input "*"
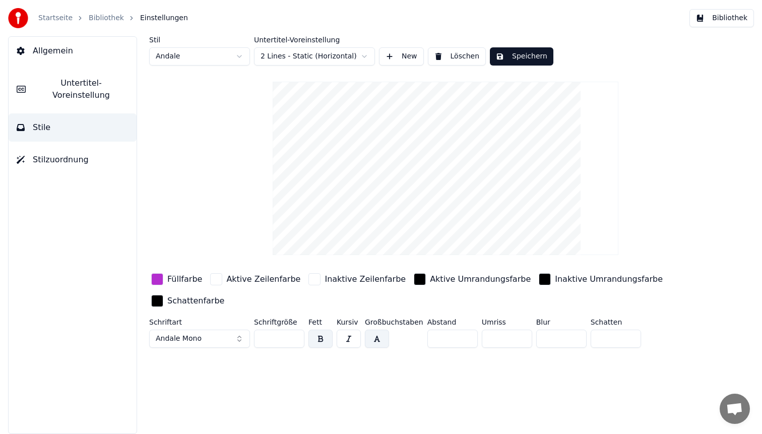
drag, startPoint x: 440, startPoint y: 339, endPoint x: 414, endPoint y: 335, distance: 25.5
click at [429, 338] on input "*" at bounding box center [453, 339] width 50 height 18
type input "*"
click at [346, 342] on button "button" at bounding box center [349, 339] width 24 height 18
click at [524, 55] on button "Speichern" at bounding box center [522, 56] width 64 height 18
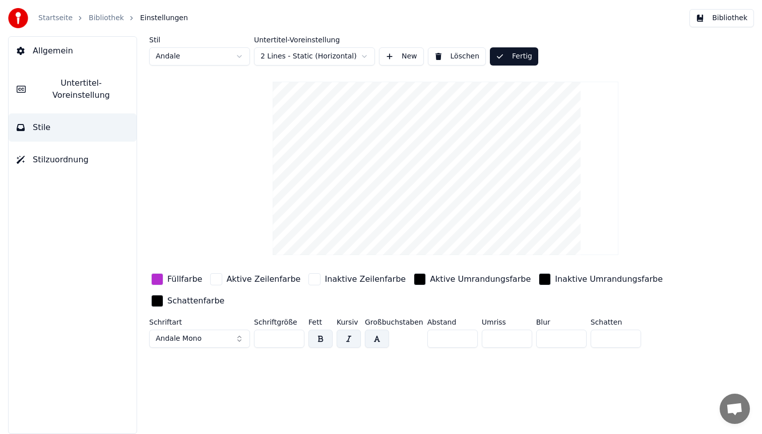
click at [709, 19] on button "Bibliothek" at bounding box center [722, 18] width 65 height 18
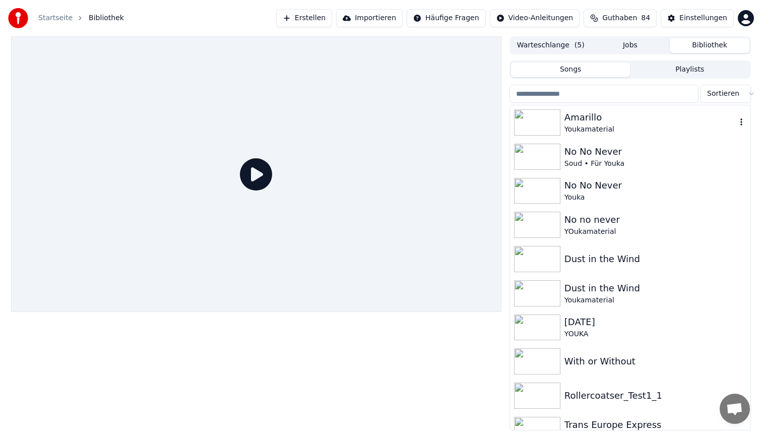
click at [603, 121] on div "Amarillo" at bounding box center [651, 117] width 172 height 14
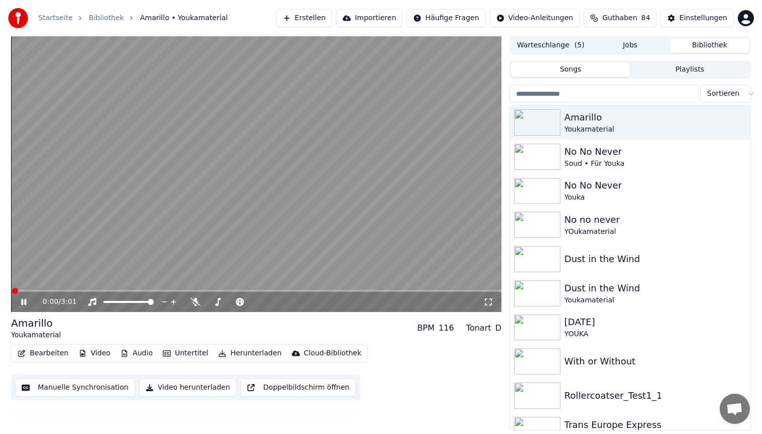
click at [79, 288] on video at bounding box center [256, 174] width 491 height 276
click at [80, 291] on span at bounding box center [256, 291] width 491 height 2
click at [211, 205] on video at bounding box center [256, 174] width 491 height 276
click at [297, 122] on video at bounding box center [256, 174] width 491 height 276
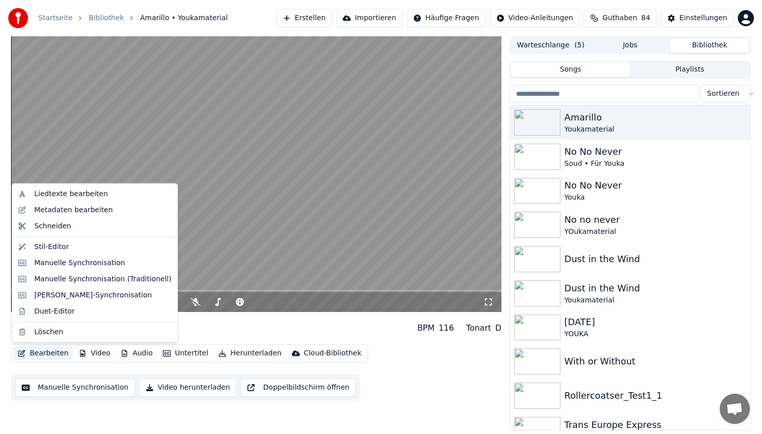
click at [45, 352] on button "Bearbeiten" at bounding box center [43, 353] width 59 height 14
click at [85, 242] on div "Stil-Editor" at bounding box center [102, 247] width 137 height 10
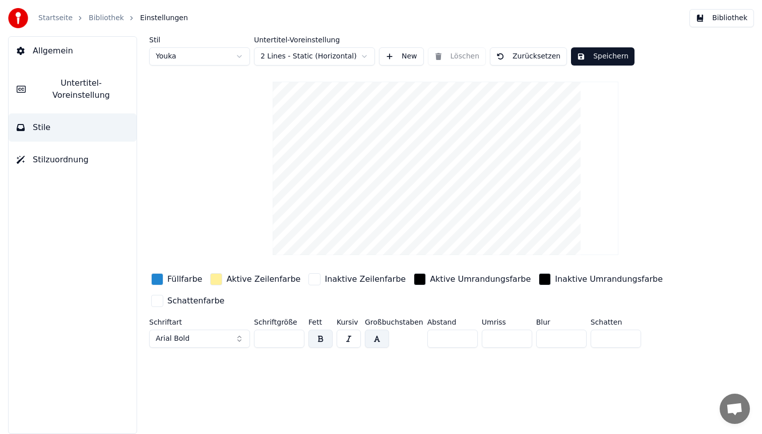
click at [183, 58] on html "Startseite Bibliothek Einstellungen Bibliothek Allgemein Untertitel-Voreinstell…" at bounding box center [381, 217] width 762 height 434
type input "**"
type input "*"
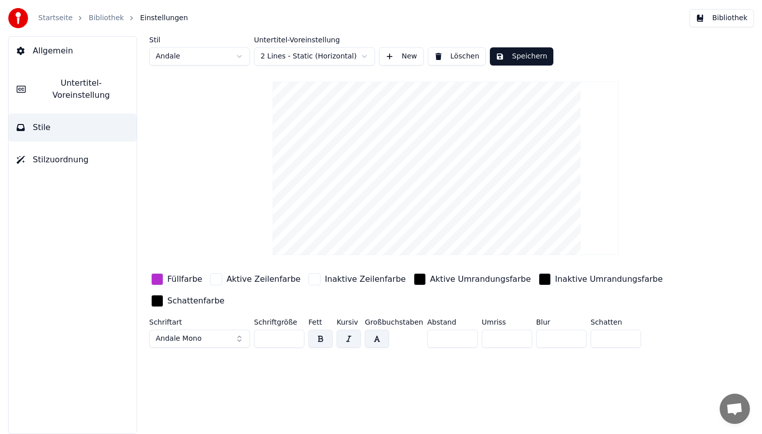
click at [346, 335] on button "button" at bounding box center [349, 339] width 24 height 18
click at [349, 338] on button "button" at bounding box center [349, 339] width 24 height 18
click at [350, 339] on button "button" at bounding box center [349, 339] width 24 height 18
click at [531, 56] on button "Speichern" at bounding box center [522, 56] width 64 height 18
click at [712, 18] on button "Bibliothek" at bounding box center [722, 18] width 65 height 18
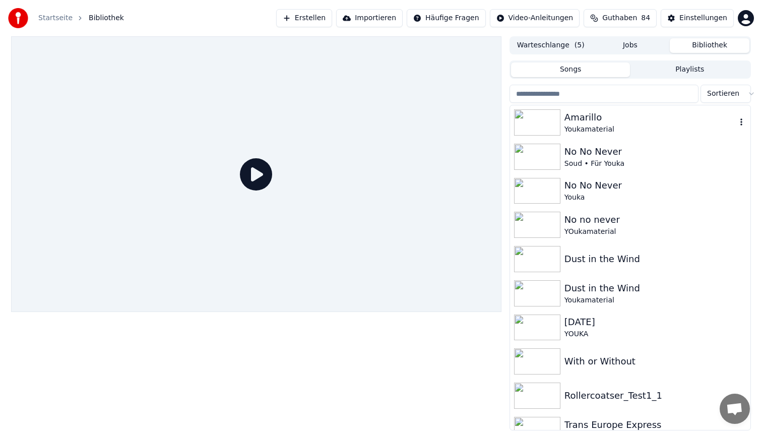
click at [605, 121] on div "Amarillo" at bounding box center [651, 117] width 172 height 14
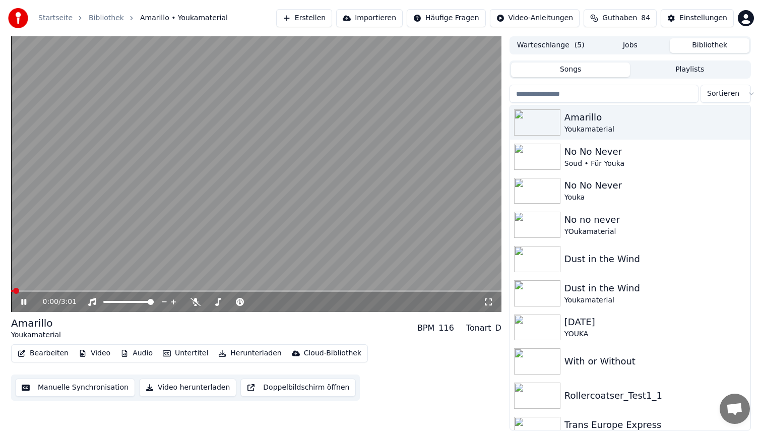
click at [157, 291] on span at bounding box center [256, 291] width 491 height 2
click at [351, 238] on video at bounding box center [256, 174] width 491 height 276
click at [258, 291] on span at bounding box center [144, 291] width 266 height 2
click at [42, 354] on button "Bearbeiten" at bounding box center [43, 353] width 59 height 14
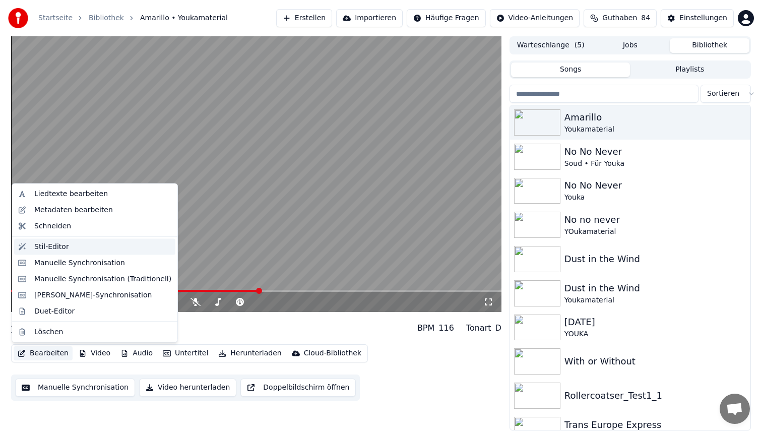
click at [73, 252] on div "Stil-Editor" at bounding box center [94, 247] width 161 height 16
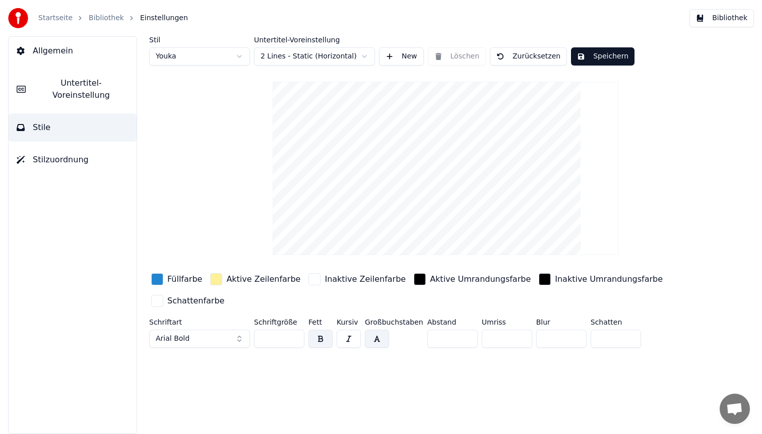
click at [180, 55] on html "Startseite Bibliothek Einstellungen Bibliothek Allgemein Untertitel-Voreinstell…" at bounding box center [381, 217] width 762 height 434
type input "**"
type input "*"
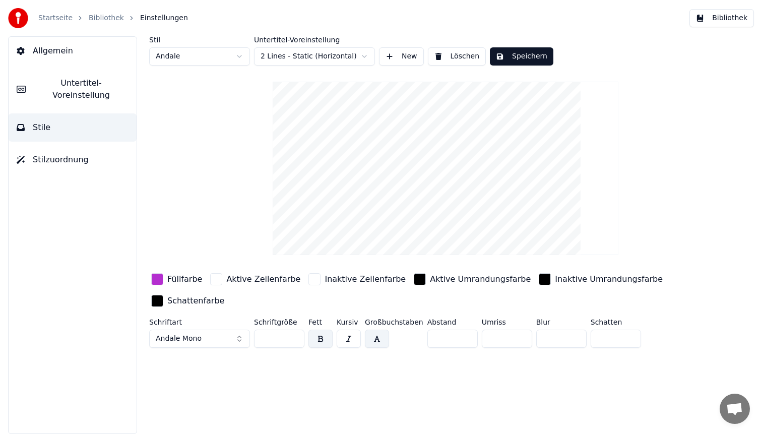
drag, startPoint x: 443, startPoint y: 340, endPoint x: 318, endPoint y: 318, distance: 127.1
click at [318, 319] on div "Schriftart Andale Mono Schriftgröße ** Fett Kursiv Großbuchstaben Abstand * Umr…" at bounding box center [415, 335] width 533 height 33
type input "*"
click at [523, 53] on button "Speichern" at bounding box center [522, 56] width 64 height 18
click at [714, 20] on button "Bibliothek" at bounding box center [722, 18] width 65 height 18
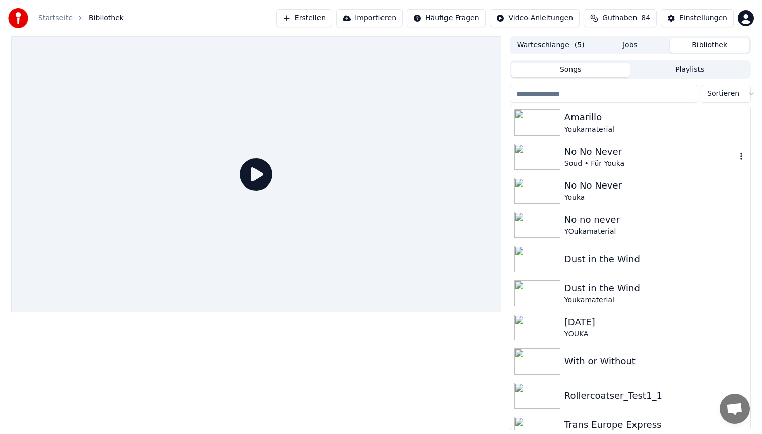
click at [598, 127] on div "Youkamaterial" at bounding box center [656, 130] width 182 height 10
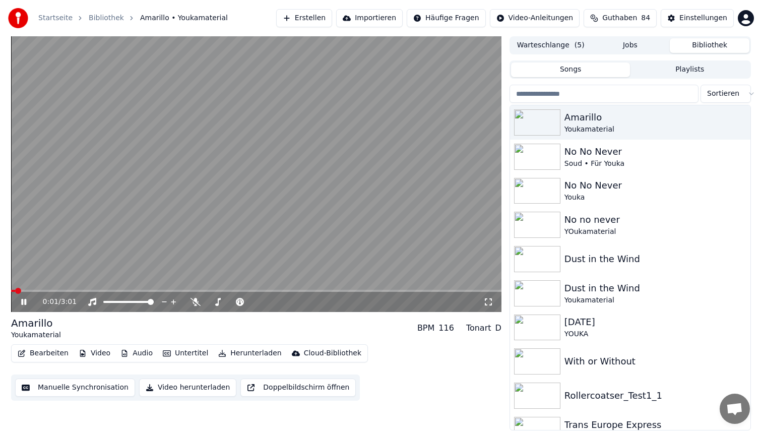
click at [331, 290] on span at bounding box center [256, 291] width 491 height 2
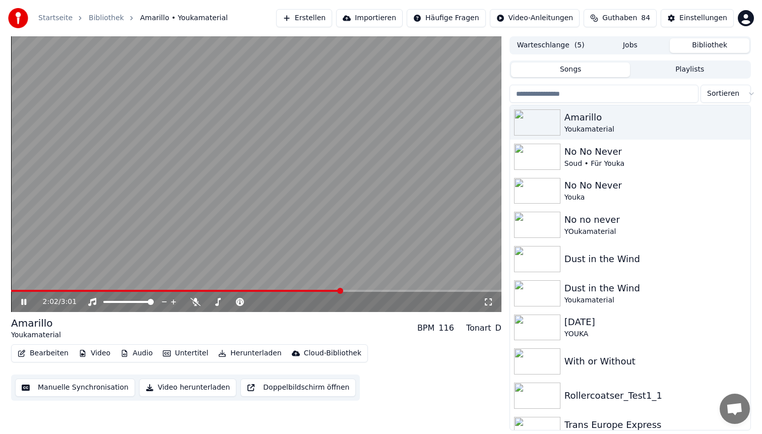
click at [226, 290] on span at bounding box center [176, 291] width 330 height 2
click at [249, 161] on video at bounding box center [256, 174] width 491 height 276
click at [38, 352] on button "Bearbeiten" at bounding box center [43, 353] width 59 height 14
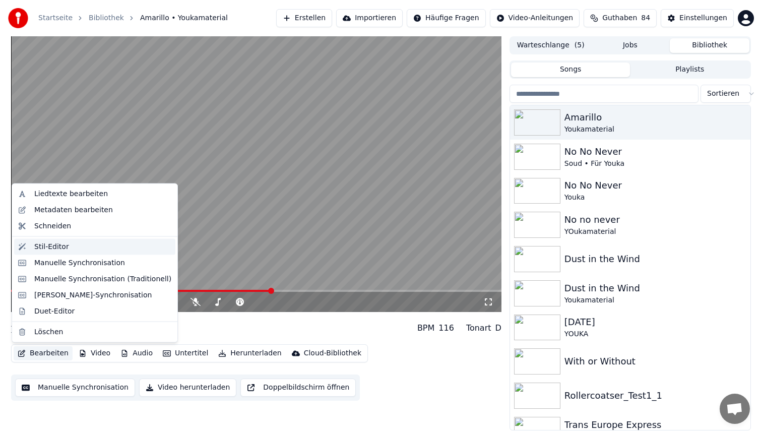
click at [82, 252] on div "Stil-Editor" at bounding box center [94, 247] width 161 height 16
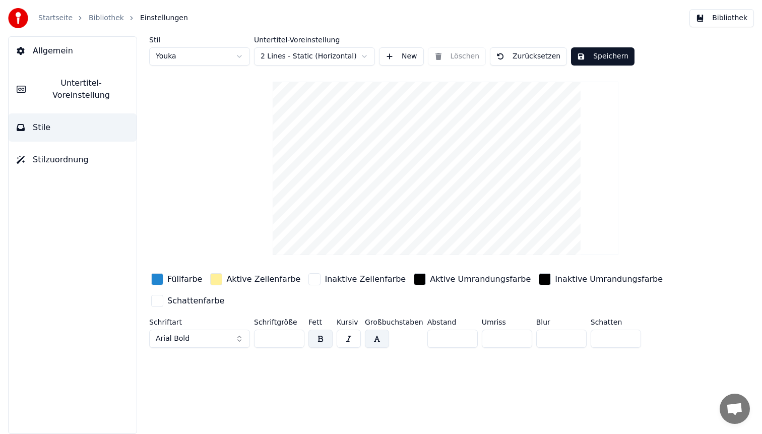
click at [217, 56] on html "Startseite Bibliothek Einstellungen Bibliothek Allgemein Untertitel-Voreinstell…" at bounding box center [381, 217] width 762 height 434
type input "**"
type input "*"
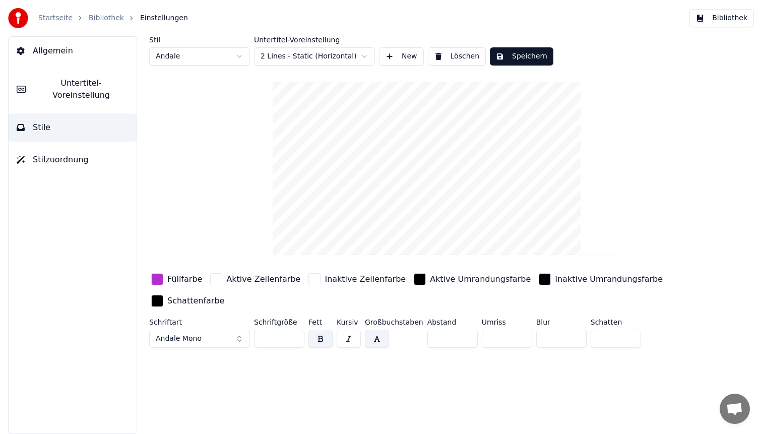
drag, startPoint x: 445, startPoint y: 338, endPoint x: 384, endPoint y: 329, distance: 61.7
click at [384, 329] on div "Schriftart Andale Mono Schriftgröße ** Fett Kursiv Großbuchstaben Abstand * Umr…" at bounding box center [415, 335] width 533 height 33
type input "*"
click at [533, 53] on button "Speichern" at bounding box center [522, 56] width 64 height 18
click at [720, 17] on button "Bibliothek" at bounding box center [722, 18] width 65 height 18
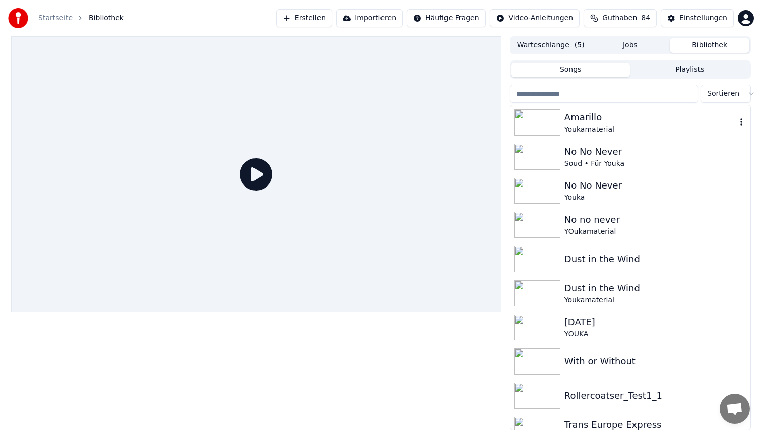
click at [653, 120] on div "Amarillo" at bounding box center [651, 117] width 172 height 14
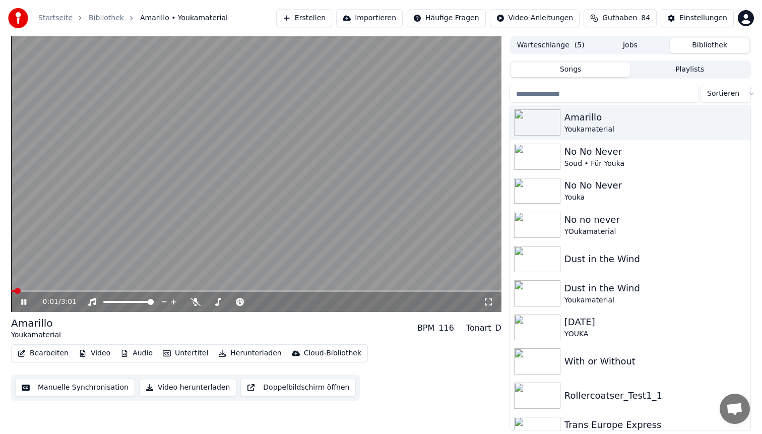
click at [256, 291] on span at bounding box center [256, 291] width 491 height 2
click at [299, 165] on video at bounding box center [256, 174] width 491 height 276
click at [187, 191] on video at bounding box center [256, 174] width 491 height 276
click at [225, 107] on video at bounding box center [256, 174] width 491 height 276
click at [495, 313] on div "1:43 / 3:01 Amarillo Youkamaterial BPM 116 Tonart D Bearbeiten Video Audio Unte…" at bounding box center [256, 233] width 491 height 394
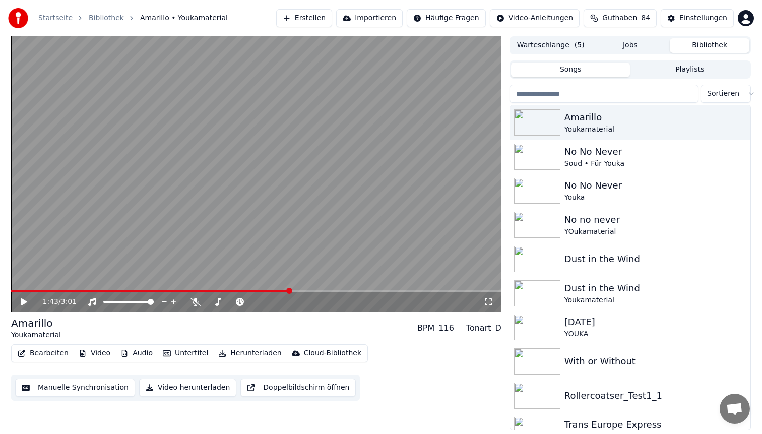
click at [490, 301] on icon at bounding box center [489, 302] width 10 height 8
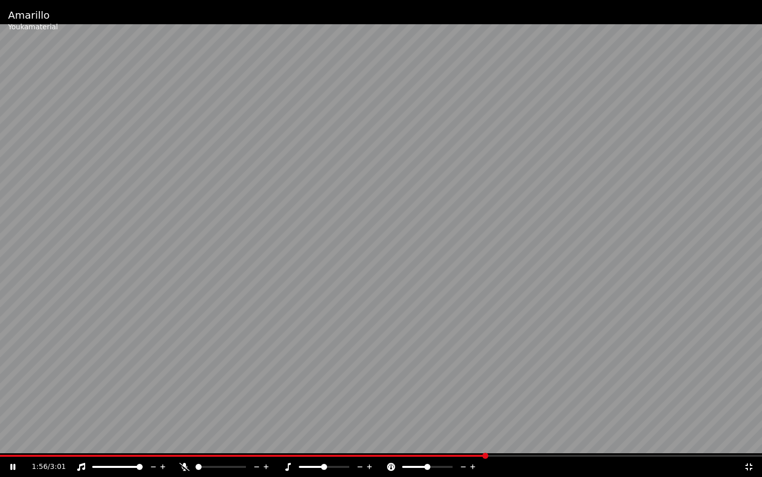
click at [486, 434] on span at bounding box center [381, 455] width 762 height 2
click at [514, 335] on video at bounding box center [381, 238] width 762 height 477
click at [568, 286] on video at bounding box center [381, 238] width 762 height 477
click at [450, 232] on video at bounding box center [381, 238] width 762 height 477
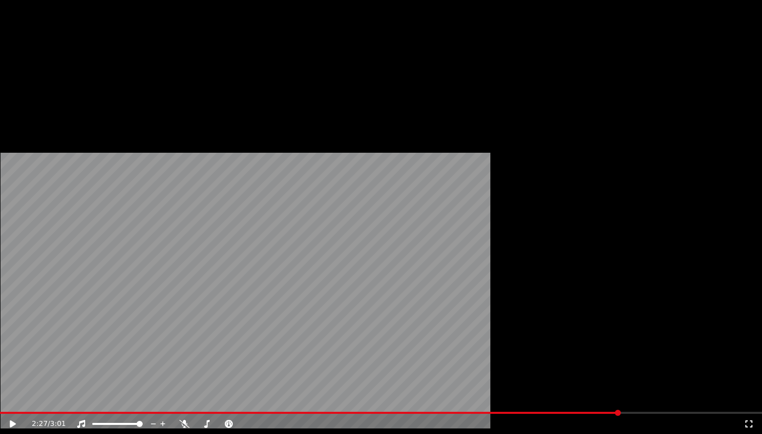
click at [44, 85] on button "Bearbeiten" at bounding box center [43, 78] width 59 height 14
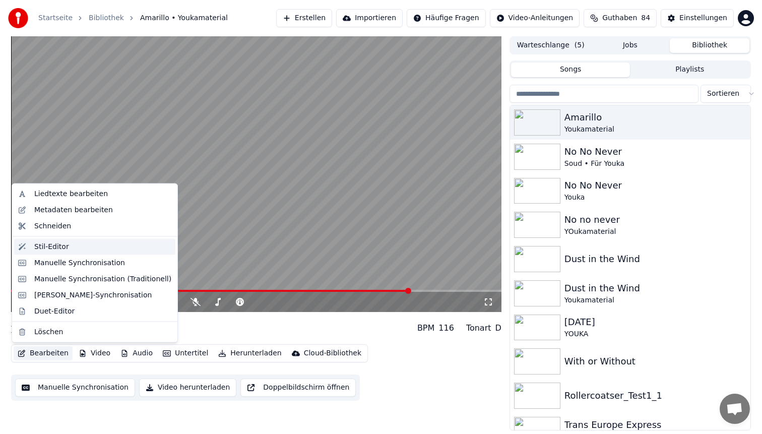
click at [84, 243] on div "Stil-Editor" at bounding box center [102, 247] width 137 height 10
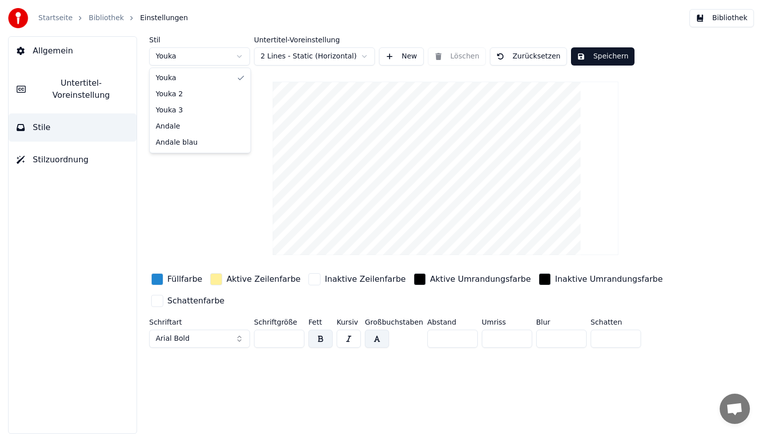
click at [189, 54] on html "Startseite Bibliothek Einstellungen Bibliothek Allgemein Untertitel-Voreinstell…" at bounding box center [381, 217] width 762 height 434
type input "**"
type input "*"
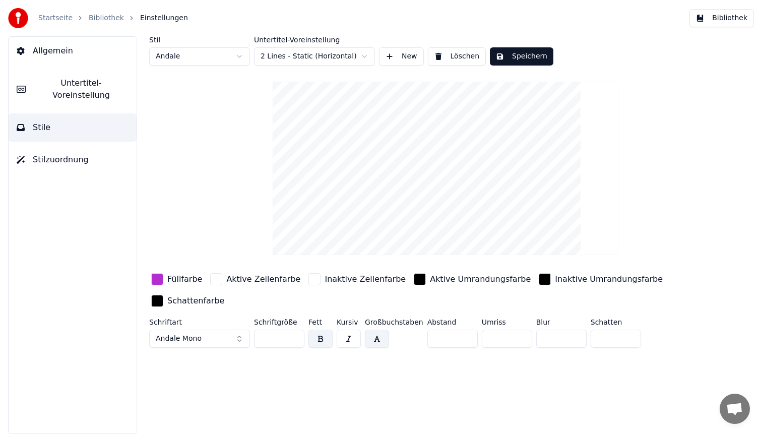
click at [156, 278] on div "button" at bounding box center [157, 279] width 12 height 12
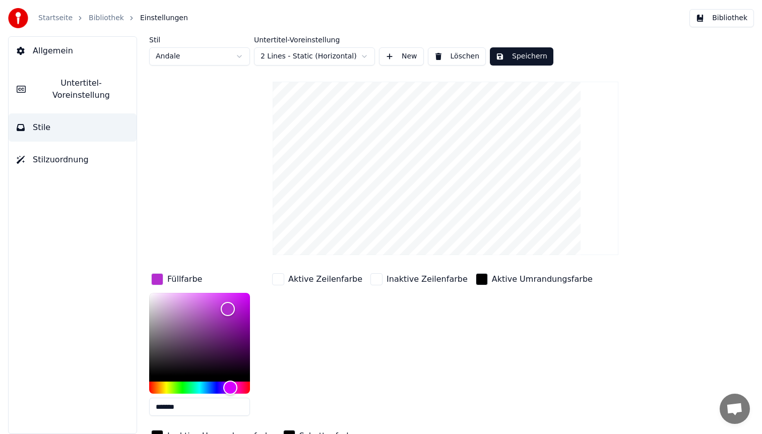
drag, startPoint x: 194, startPoint y: 406, endPoint x: 38, endPoint y: 376, distance: 158.7
click at [38, 376] on div "Allgemein Untertitel-Voreinstellung Stile Stilzuordnung Stil Andale Untertitel-…" at bounding box center [381, 235] width 762 height 398
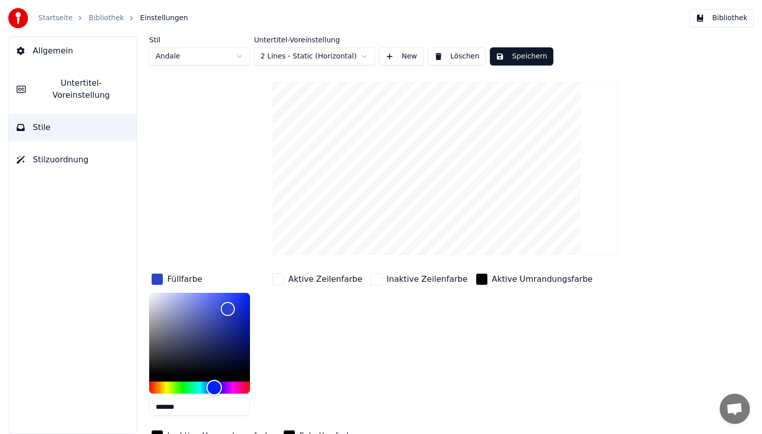
click at [214, 385] on div "Hue" at bounding box center [199, 388] width 101 height 12
type input "*******"
click at [243, 299] on div "Color" at bounding box center [199, 334] width 101 height 83
click at [509, 59] on button "Speichern" at bounding box center [522, 56] width 64 height 18
click at [728, 18] on button "Bibliothek" at bounding box center [722, 18] width 65 height 18
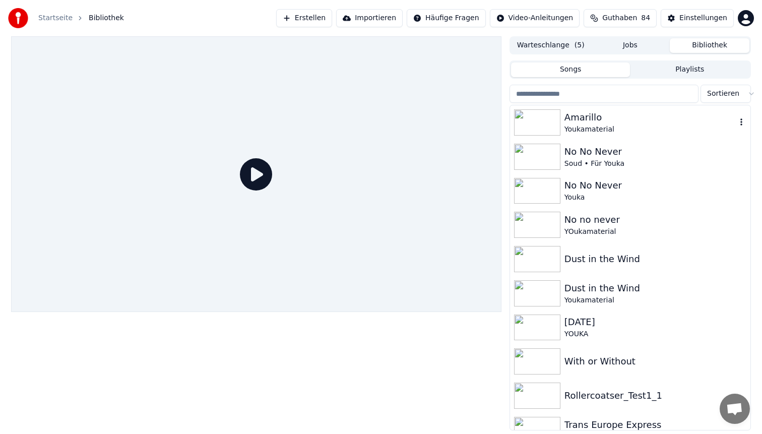
click at [609, 117] on div "Amarillo" at bounding box center [651, 117] width 172 height 14
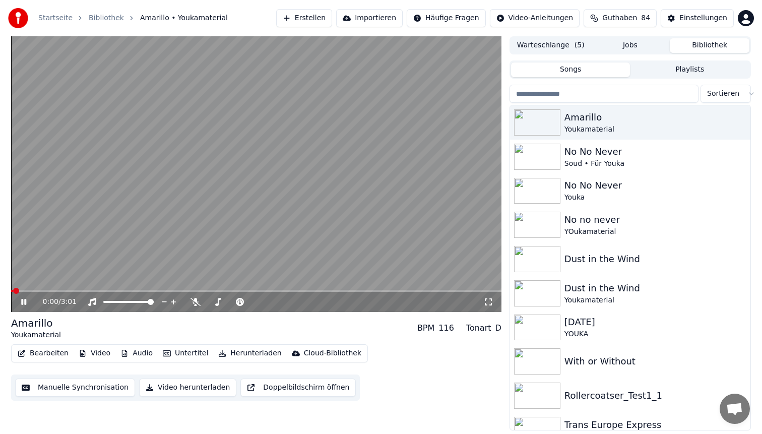
click at [84, 290] on span at bounding box center [256, 291] width 491 height 2
click at [253, 233] on video at bounding box center [256, 174] width 491 height 276
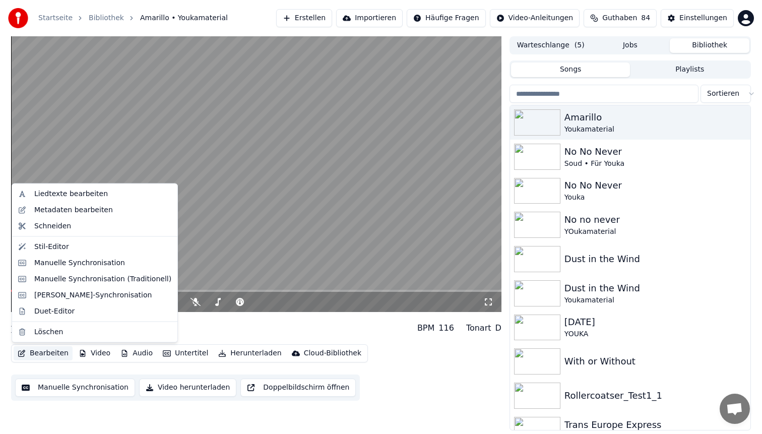
click at [37, 354] on button "Bearbeiten" at bounding box center [43, 353] width 59 height 14
click at [71, 243] on div "Stil-Editor" at bounding box center [102, 247] width 137 height 10
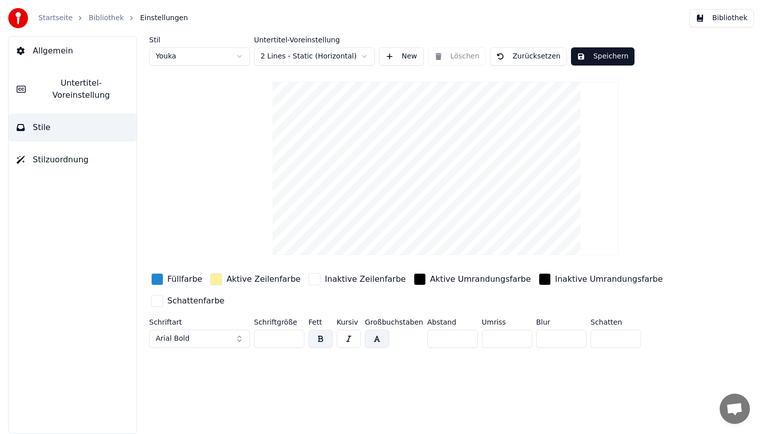
click at [177, 52] on html "Startseite Bibliothek Einstellungen Bibliothek Allgemein Untertitel-Voreinstell…" at bounding box center [381, 217] width 762 height 434
type input "**"
type input "*"
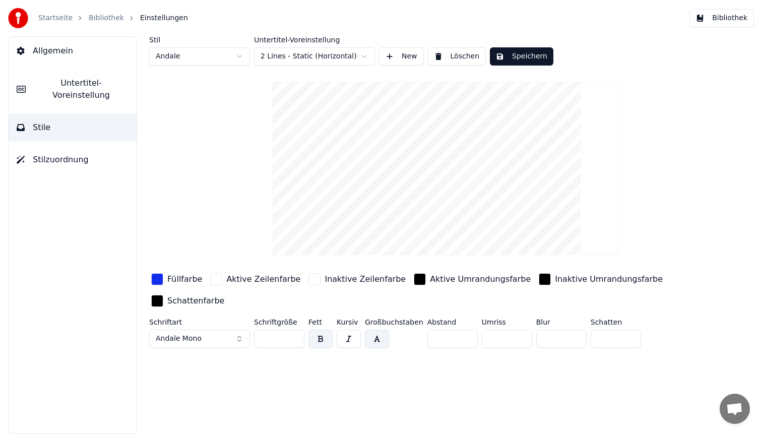
click at [277, 339] on input "**" at bounding box center [279, 339] width 50 height 18
type input "**"
click at [512, 51] on button "Speichern" at bounding box center [522, 56] width 64 height 18
click at [710, 17] on button "Bibliothek" at bounding box center [722, 18] width 65 height 18
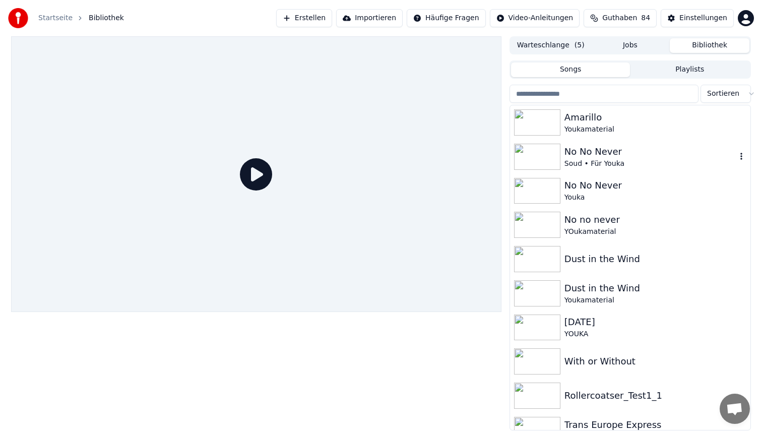
click at [608, 136] on div "Amarillo Youkamaterial" at bounding box center [630, 122] width 241 height 34
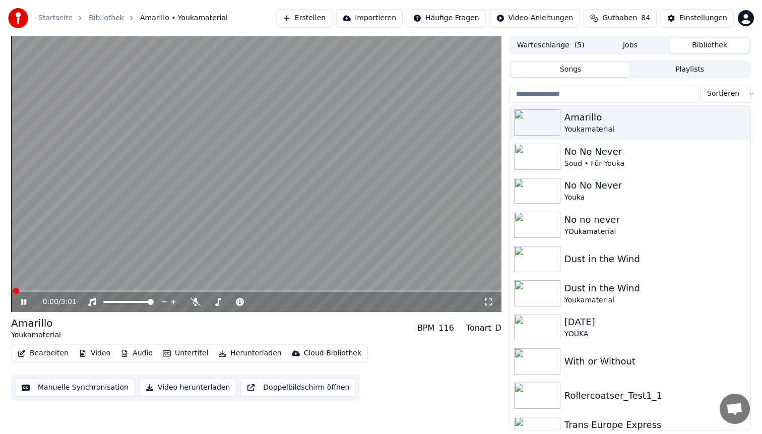
click at [72, 290] on span at bounding box center [256, 291] width 491 height 2
click at [103, 289] on video at bounding box center [256, 174] width 491 height 276
click at [104, 290] on span at bounding box center [256, 291] width 491 height 2
click at [217, 206] on video at bounding box center [256, 174] width 491 height 276
click at [337, 190] on video at bounding box center [256, 174] width 491 height 276
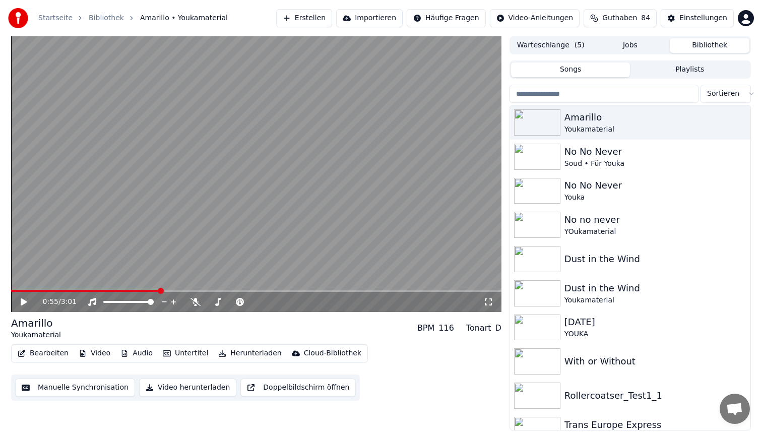
click at [42, 353] on button "Bearbeiten" at bounding box center [43, 353] width 59 height 14
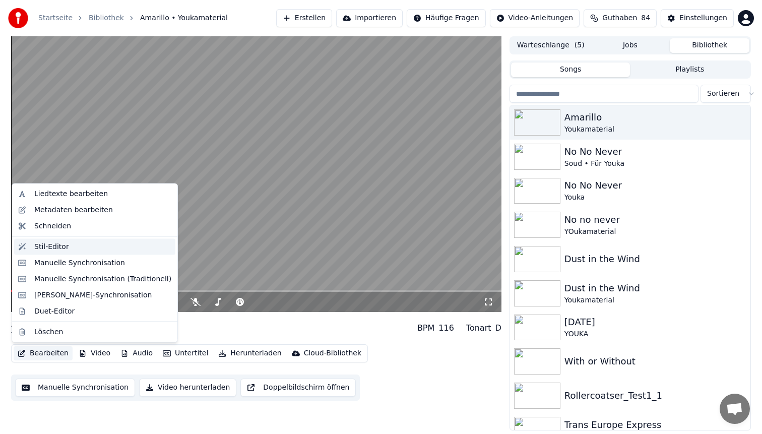
click at [84, 245] on div "Stil-Editor" at bounding box center [102, 247] width 137 height 10
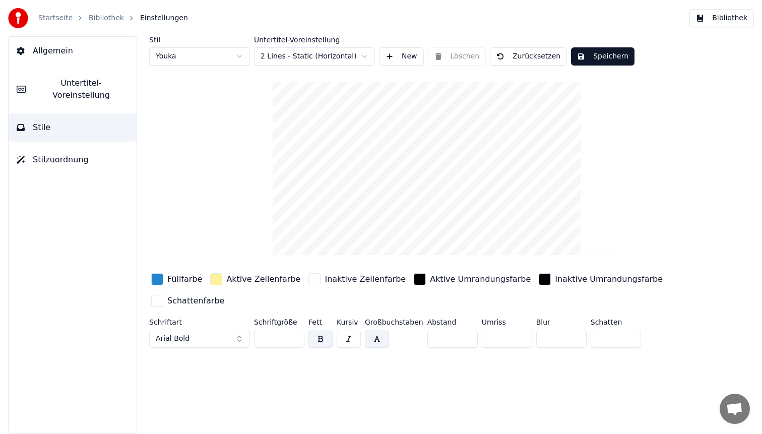
click at [192, 62] on html "Startseite Bibliothek Einstellungen Bibliothek Allgemein Untertitel-Voreinstell…" at bounding box center [381, 217] width 762 height 434
type input "**"
type input "*"
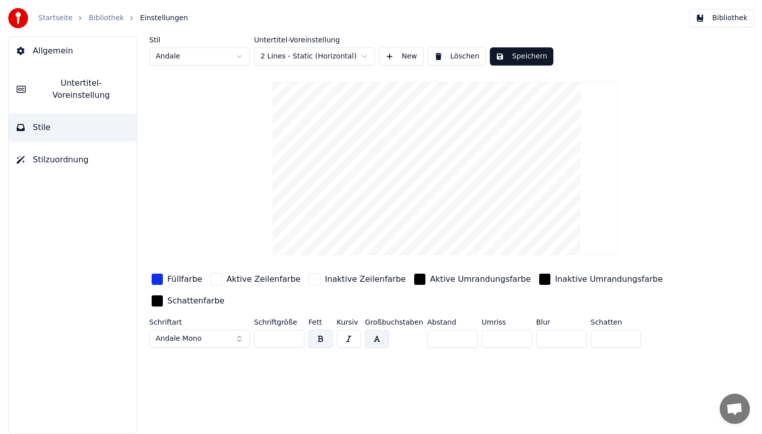
click at [273, 337] on input "**" at bounding box center [279, 339] width 50 height 18
type input "**"
click at [157, 274] on div "button" at bounding box center [157, 279] width 12 height 12
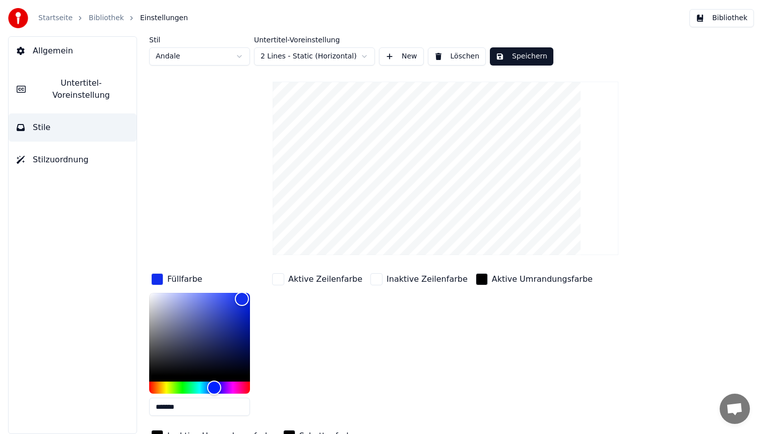
drag, startPoint x: 191, startPoint y: 407, endPoint x: 77, endPoint y: 400, distance: 113.6
click at [77, 400] on div "Allgemein Untertitel-Voreinstellung Stile Stilzuordnung Stil Andale Untertitel-…" at bounding box center [381, 235] width 762 height 398
paste input "text"
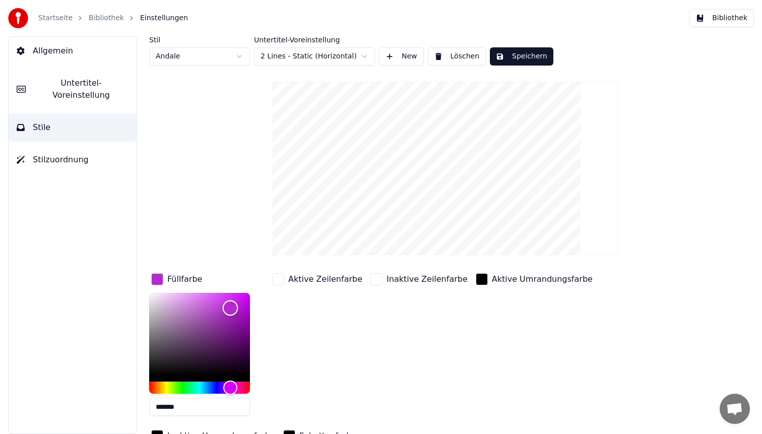
drag, startPoint x: 225, startPoint y: 309, endPoint x: 231, endPoint y: 307, distance: 5.9
click at [231, 307] on div "Color" at bounding box center [231, 309] width 16 height 16
type input "*******"
drag, startPoint x: 231, startPoint y: 307, endPoint x: 217, endPoint y: 301, distance: 14.9
click at [217, 301] on div "Color" at bounding box center [218, 302] width 16 height 16
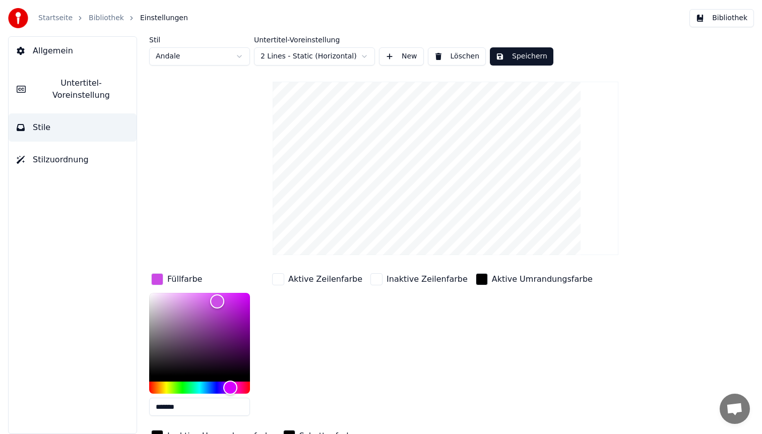
click at [520, 60] on button "Speichern" at bounding box center [522, 56] width 64 height 18
click at [727, 14] on button "Bibliothek" at bounding box center [722, 18] width 65 height 18
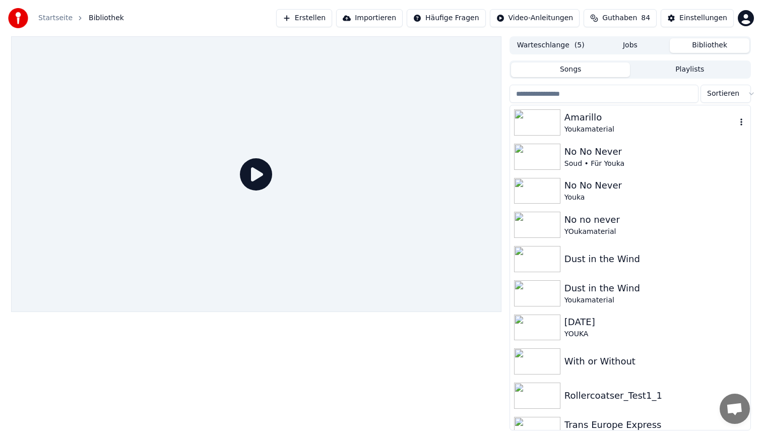
click at [623, 117] on div "Amarillo" at bounding box center [651, 117] width 172 height 14
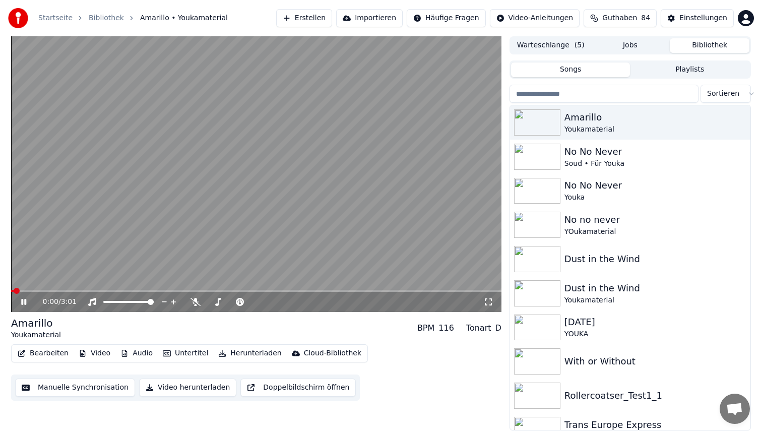
click at [120, 290] on span at bounding box center [256, 291] width 491 height 2
click at [273, 192] on video at bounding box center [256, 174] width 491 height 276
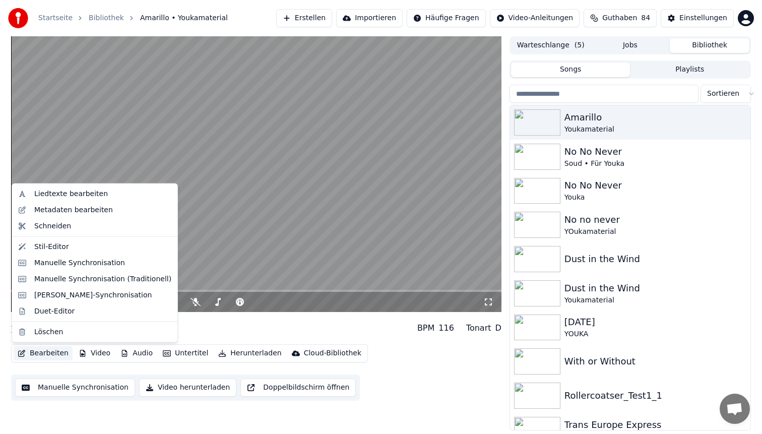
click at [50, 351] on button "Bearbeiten" at bounding box center [43, 353] width 59 height 14
click at [94, 252] on div "Stil-Editor" at bounding box center [94, 247] width 161 height 16
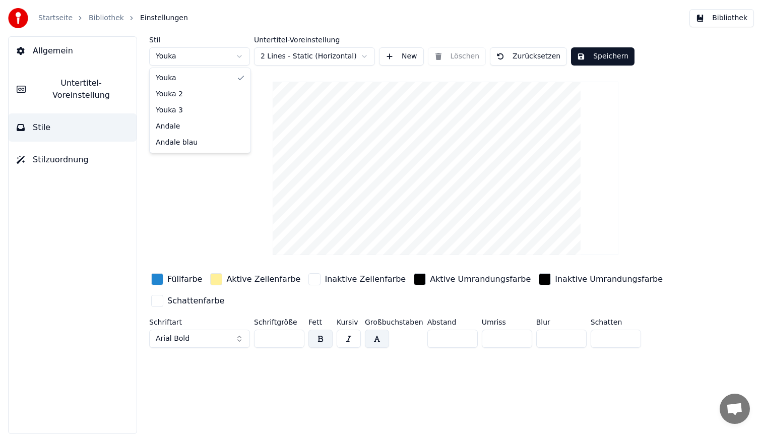
click at [209, 55] on html "Startseite Bibliothek Einstellungen Bibliothek Allgemein Untertitel-Voreinstell…" at bounding box center [381, 217] width 762 height 434
type input "**"
type input "*"
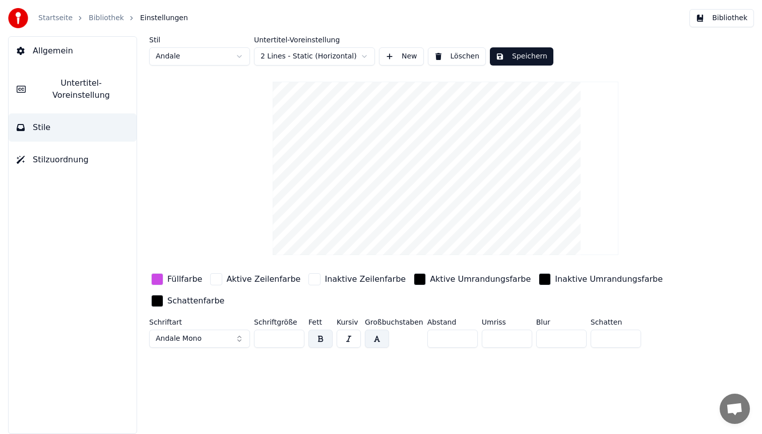
click at [155, 276] on div "button" at bounding box center [157, 279] width 12 height 12
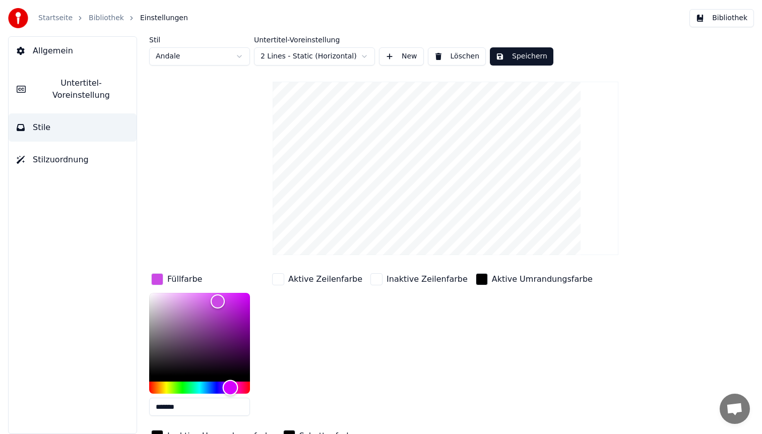
click at [177, 385] on div "Hue" at bounding box center [199, 388] width 101 height 12
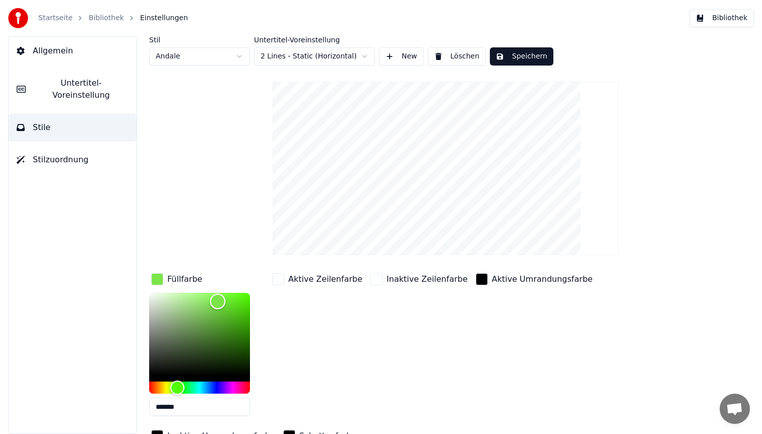
type input "*******"
click at [242, 318] on div "Color" at bounding box center [199, 334] width 101 height 83
click at [511, 55] on button "Speichern" at bounding box center [522, 56] width 64 height 18
click at [711, 18] on button "Bibliothek" at bounding box center [722, 18] width 65 height 18
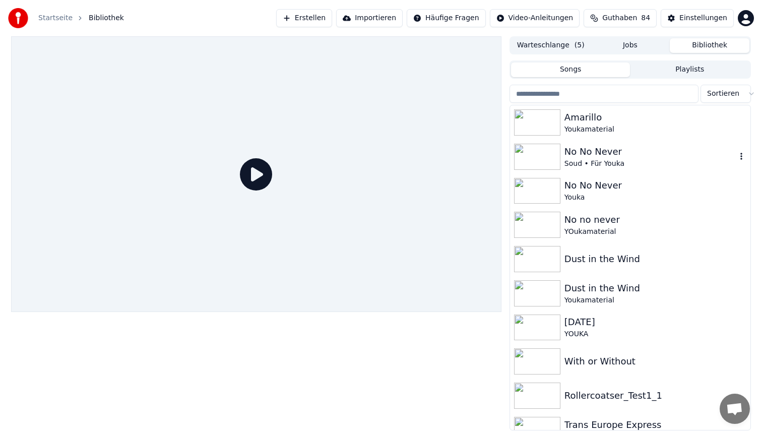
click at [633, 140] on div "No No Never Soud • Für Youka" at bounding box center [630, 157] width 241 height 34
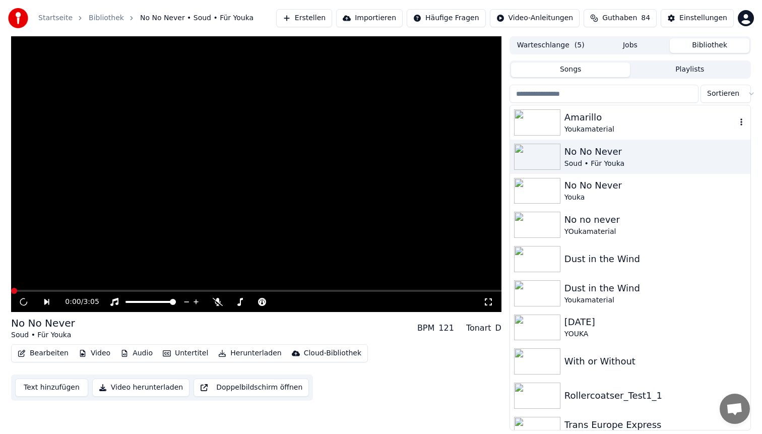
click at [641, 121] on div "Amarillo" at bounding box center [651, 117] width 172 height 14
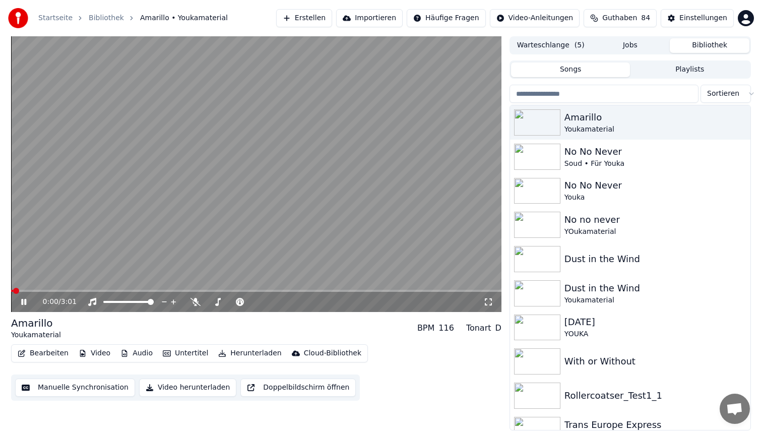
click at [97, 289] on video at bounding box center [256, 174] width 491 height 276
click at [97, 292] on div "0:00 / 3:01" at bounding box center [256, 302] width 491 height 20
click at [97, 291] on span at bounding box center [256, 291] width 491 height 2
click at [225, 166] on video at bounding box center [256, 174] width 491 height 276
click at [225, 147] on video at bounding box center [256, 174] width 491 height 276
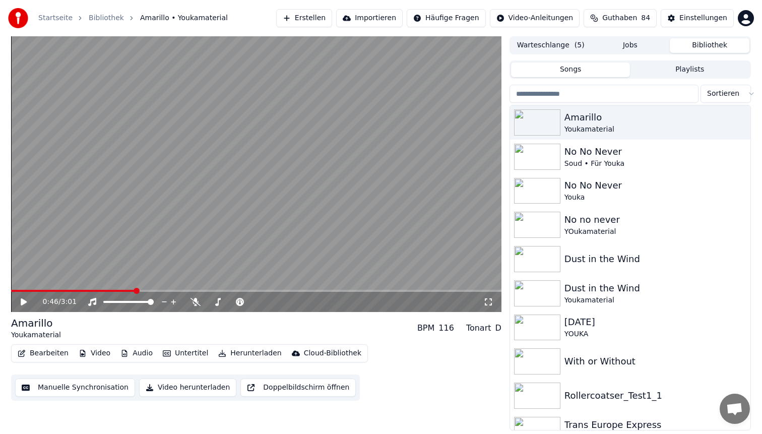
click at [50, 347] on button "Bearbeiten" at bounding box center [43, 353] width 59 height 14
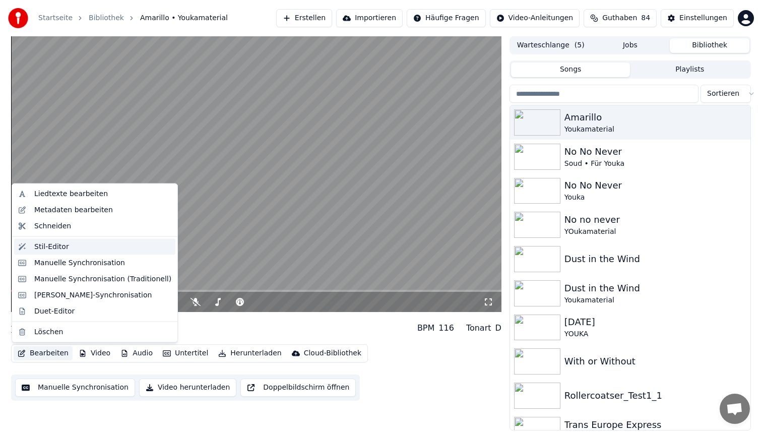
click at [70, 249] on div "Stil-Editor" at bounding box center [102, 247] width 137 height 10
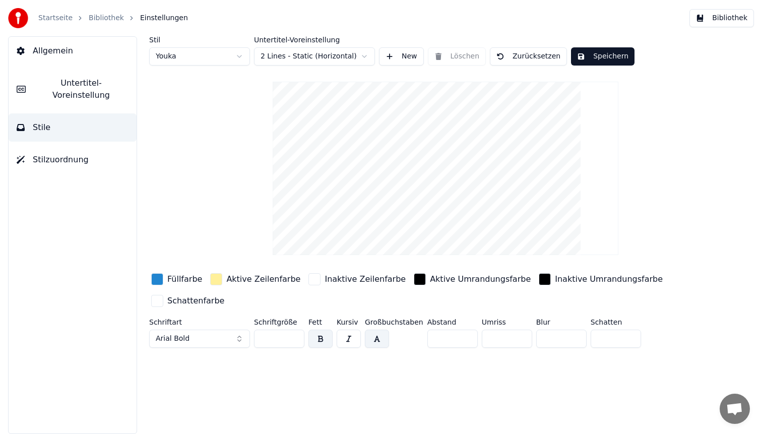
click at [197, 61] on html "Startseite Bibliothek Einstellungen Bibliothek Allgemein Untertitel-Voreinstell…" at bounding box center [381, 217] width 762 height 434
type input "**"
type input "*"
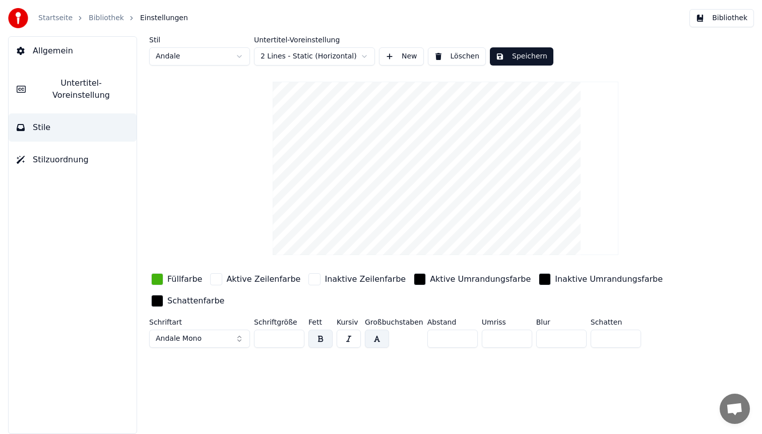
click at [158, 284] on div "button" at bounding box center [157, 279] width 12 height 12
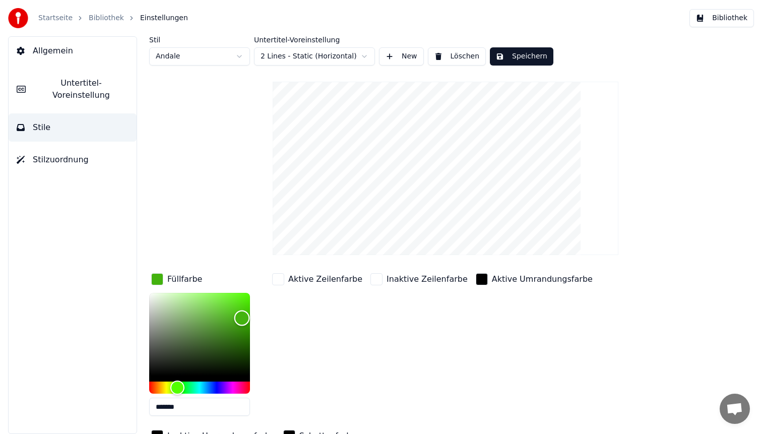
type input "*******"
click at [228, 327] on div "Color" at bounding box center [199, 334] width 101 height 83
click at [517, 50] on button "Speichern" at bounding box center [522, 56] width 64 height 18
click at [717, 14] on button "Bibliothek" at bounding box center [722, 18] width 65 height 18
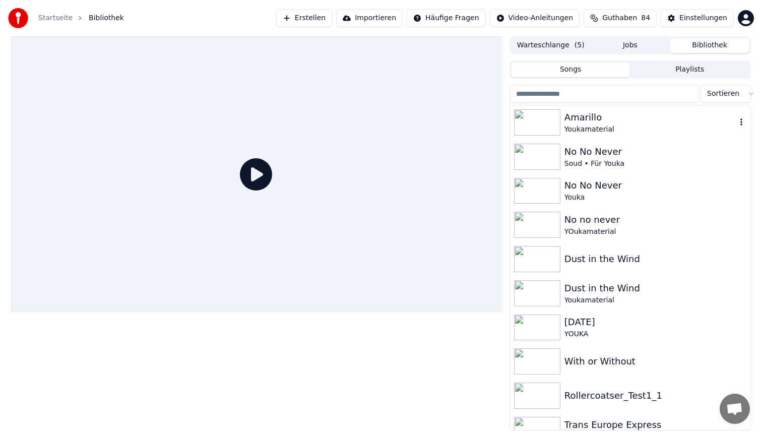
click at [630, 120] on div "Amarillo" at bounding box center [651, 117] width 172 height 14
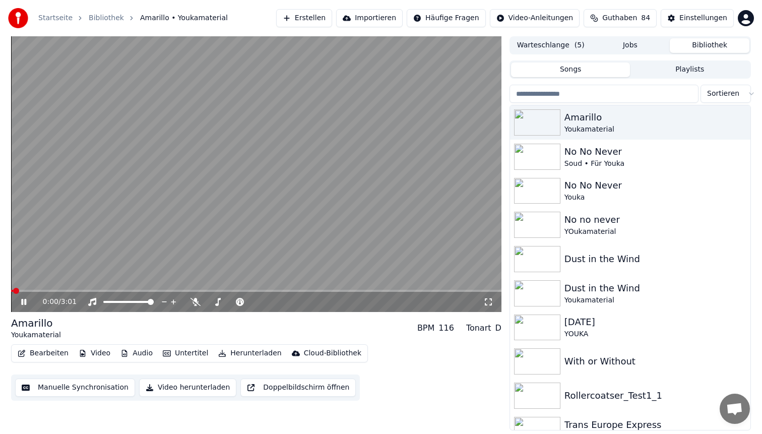
click at [161, 291] on span at bounding box center [256, 291] width 491 height 2
click at [146, 290] on span at bounding box center [90, 291] width 158 height 2
click at [303, 144] on video at bounding box center [256, 174] width 491 height 276
click at [36, 354] on button "Bearbeiten" at bounding box center [43, 353] width 59 height 14
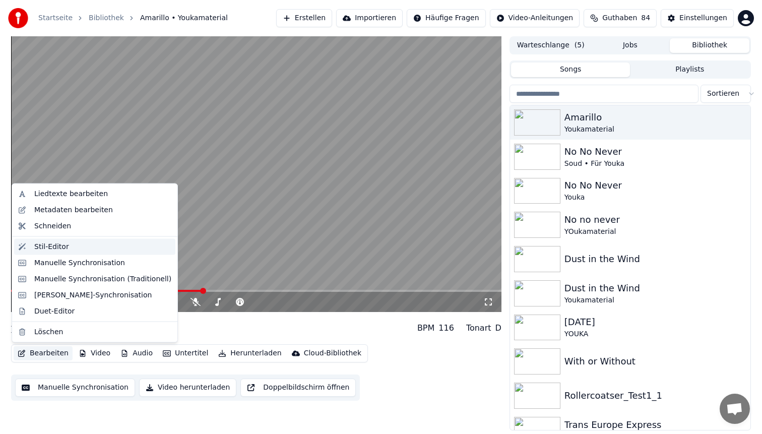
click at [67, 247] on div "Stil-Editor" at bounding box center [102, 247] width 137 height 10
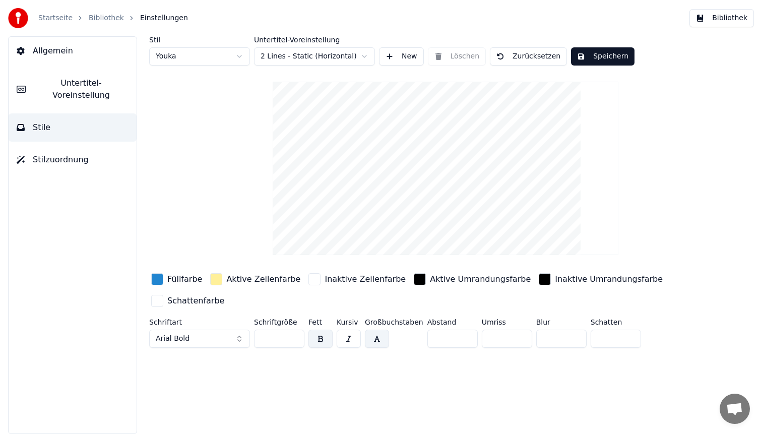
click at [191, 53] on html "Startseite Bibliothek Einstellungen Bibliothek Allgemein Untertitel-Voreinstell…" at bounding box center [381, 217] width 762 height 434
type input "**"
type input "*"
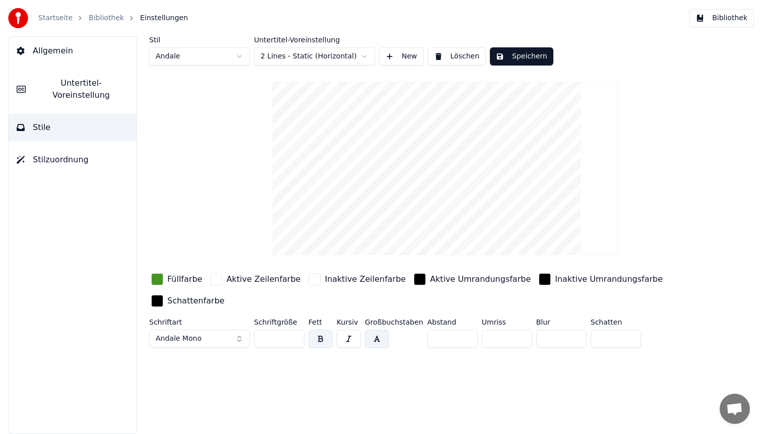
click at [158, 277] on div "button" at bounding box center [157, 279] width 12 height 12
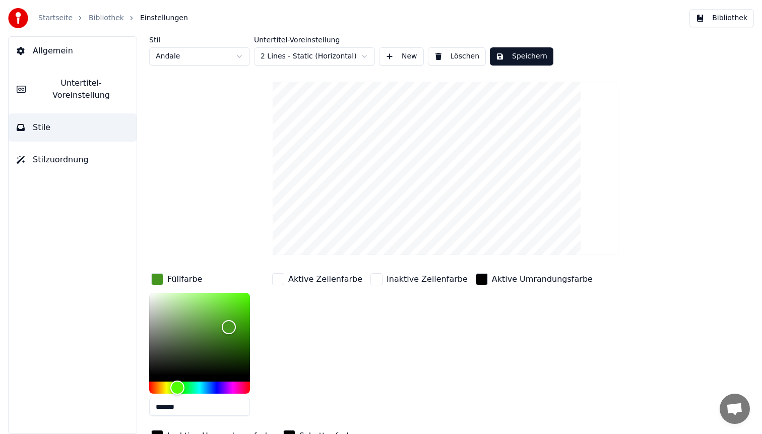
drag, startPoint x: 197, startPoint y: 408, endPoint x: 5, endPoint y: 375, distance: 195.5
click at [5, 375] on div "Allgemein Untertitel-Voreinstellung Stile Stilzuordnung Stil Andale Untertitel-…" at bounding box center [381, 235] width 762 height 398
paste input "text"
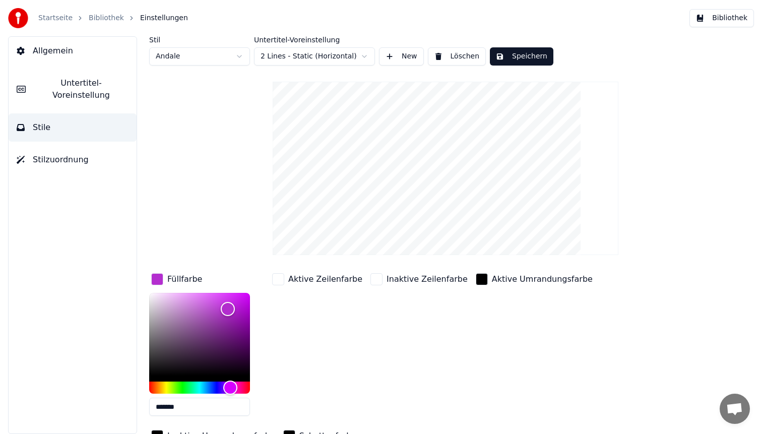
type input "*******"
click at [509, 51] on button "Speichern" at bounding box center [522, 56] width 64 height 18
click at [723, 18] on button "Bibliothek" at bounding box center [722, 18] width 65 height 18
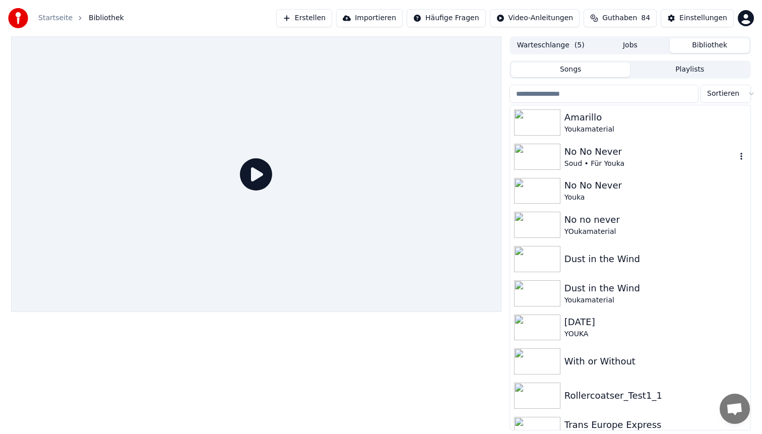
click at [636, 128] on div "Youkamaterial" at bounding box center [656, 130] width 182 height 10
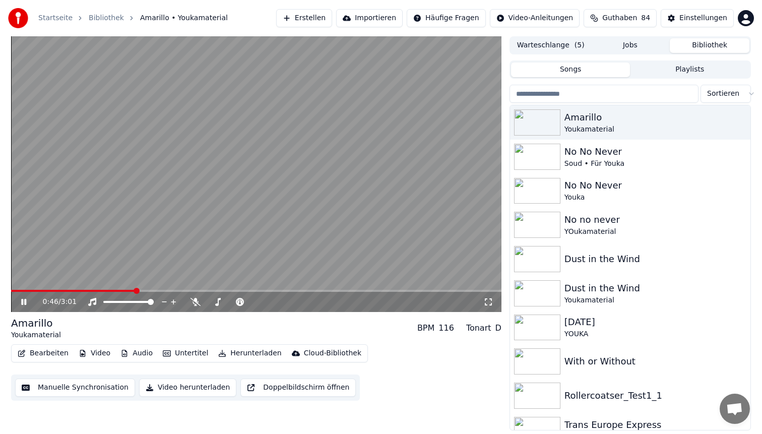
click at [134, 290] on span at bounding box center [256, 291] width 491 height 2
click at [238, 152] on video at bounding box center [256, 174] width 491 height 276
click at [225, 353] on button "Herunterladen" at bounding box center [249, 353] width 71 height 14
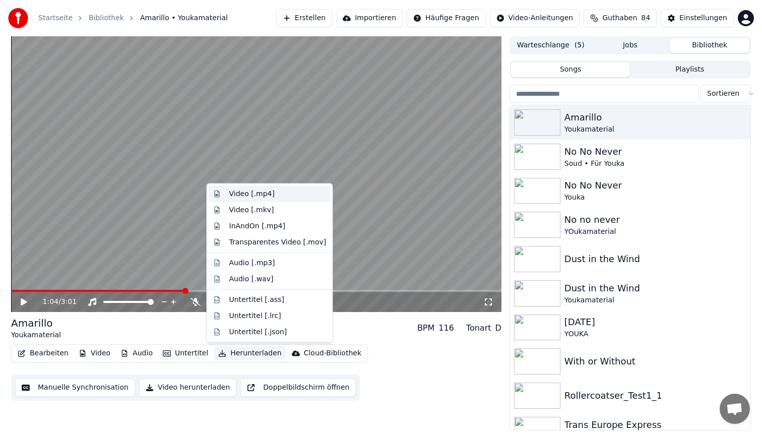
click at [259, 191] on div "Video [.mp4]" at bounding box center [251, 194] width 45 height 10
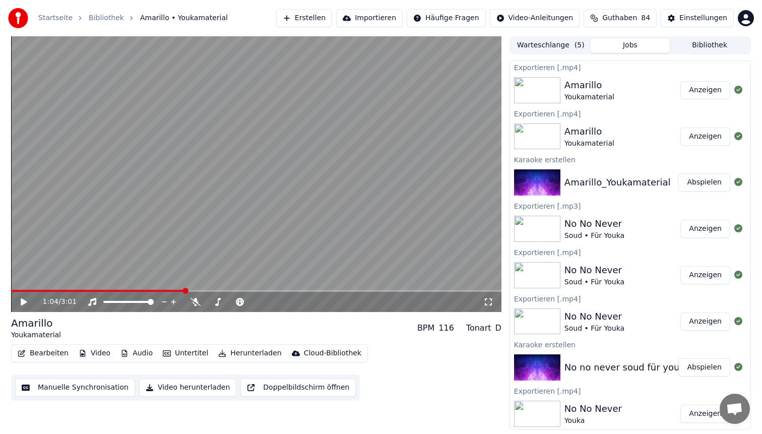
click at [41, 355] on button "Bearbeiten" at bounding box center [43, 353] width 59 height 14
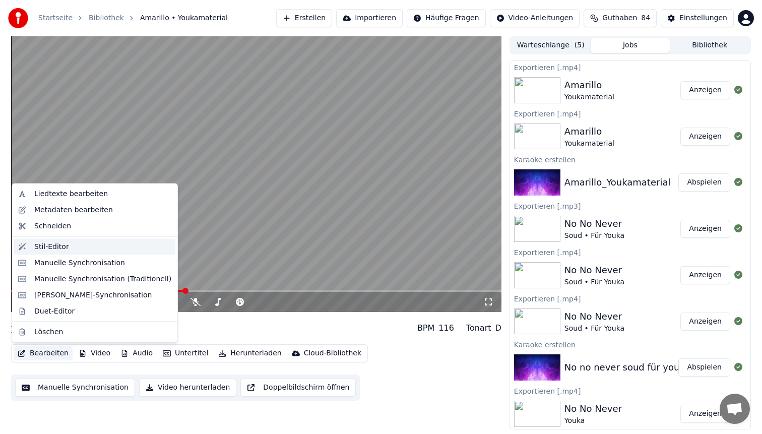
click at [69, 246] on div "Stil-Editor" at bounding box center [102, 247] width 137 height 10
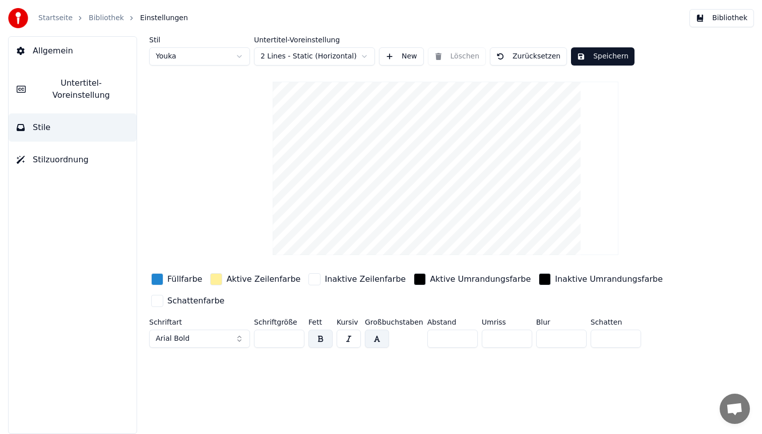
click at [197, 56] on html "Startseite Bibliothek Einstellungen Bibliothek Allgemein Untertitel-Voreinstell…" at bounding box center [381, 217] width 762 height 434
type input "**"
type input "*"
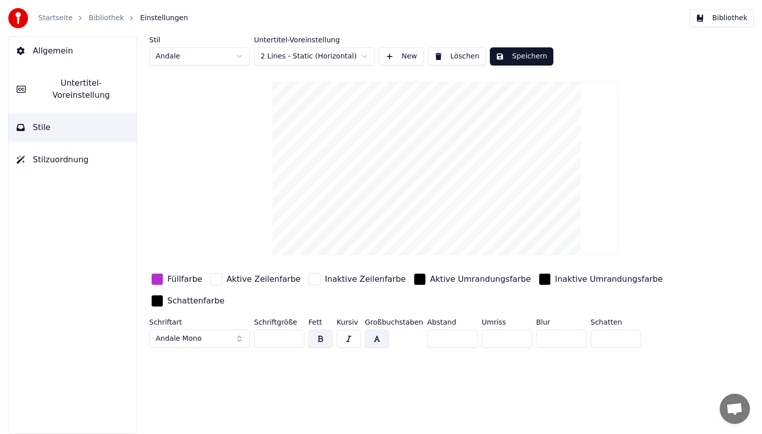
click at [157, 277] on div "button" at bounding box center [157, 279] width 12 height 12
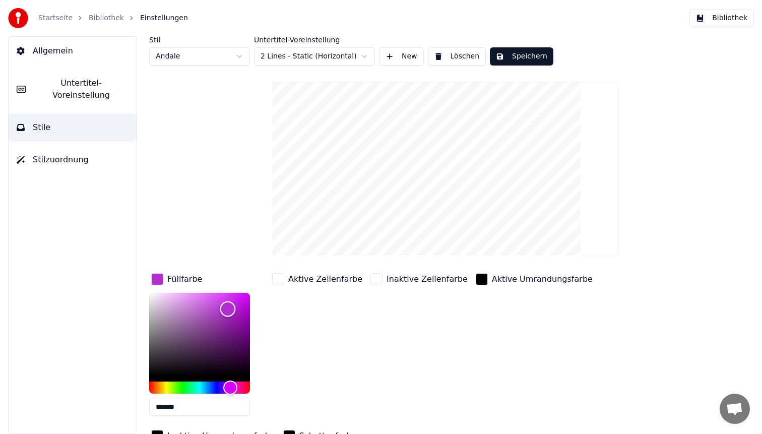
type input "*******"
click at [226, 323] on div "Color" at bounding box center [199, 334] width 101 height 83
click at [519, 56] on button "Speichern" at bounding box center [522, 56] width 64 height 18
click at [716, 14] on button "Bibliothek" at bounding box center [722, 18] width 65 height 18
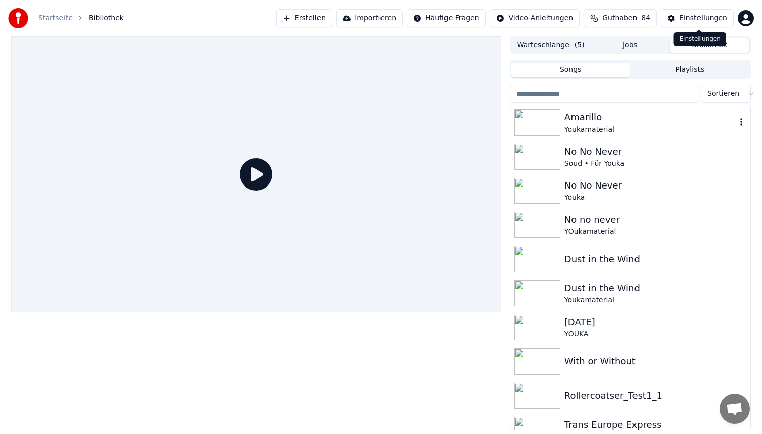
click at [653, 115] on div "Amarillo" at bounding box center [651, 117] width 172 height 14
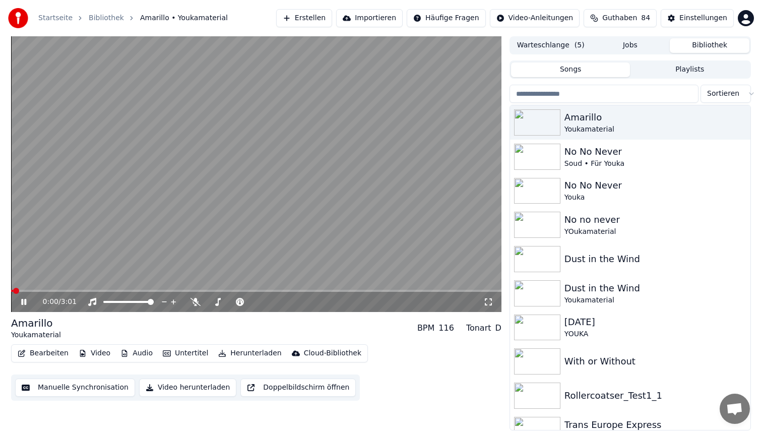
click at [188, 289] on video at bounding box center [256, 174] width 491 height 276
click at [188, 292] on div "0:00 / 3:01" at bounding box center [256, 302] width 491 height 20
click at [184, 291] on span at bounding box center [256, 291] width 491 height 2
click at [238, 207] on video at bounding box center [256, 174] width 491 height 276
click at [237, 173] on video at bounding box center [256, 174] width 491 height 276
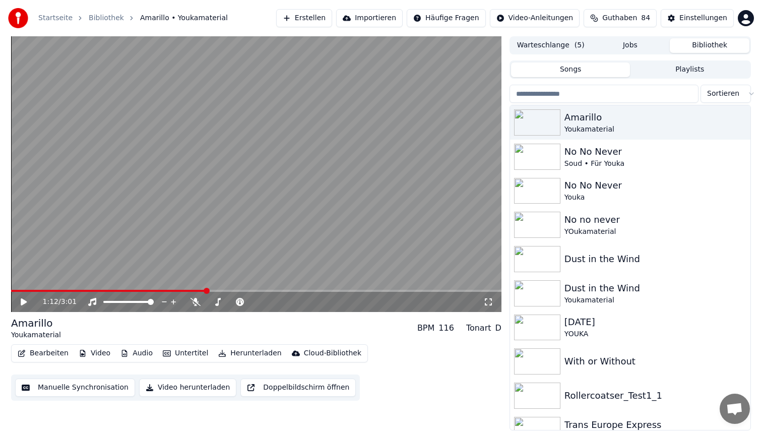
click at [228, 356] on button "Herunterladen" at bounding box center [249, 353] width 71 height 14
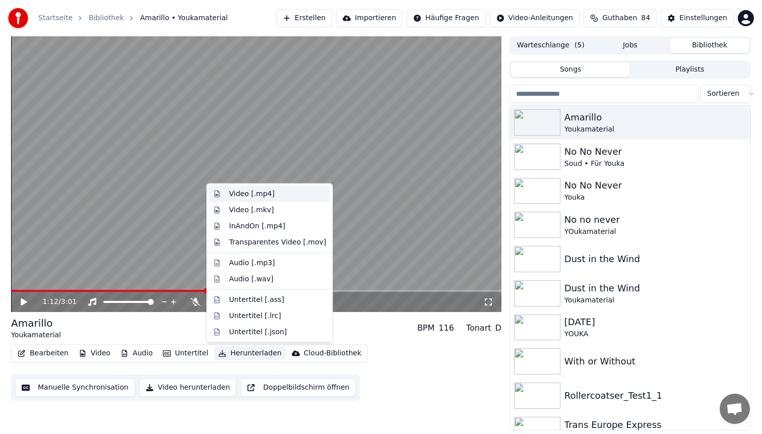
click at [248, 193] on div "Video [.mp4]" at bounding box center [251, 194] width 45 height 10
